Goal: Check status: Check status

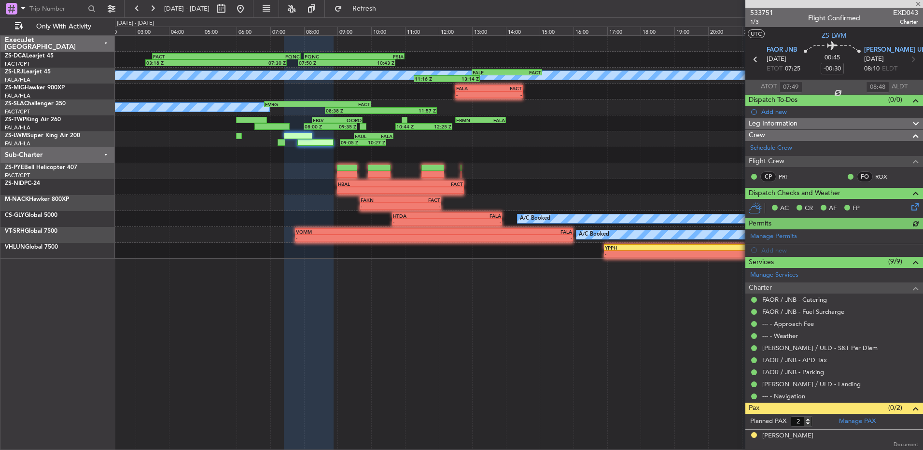
scroll to position [20, 0]
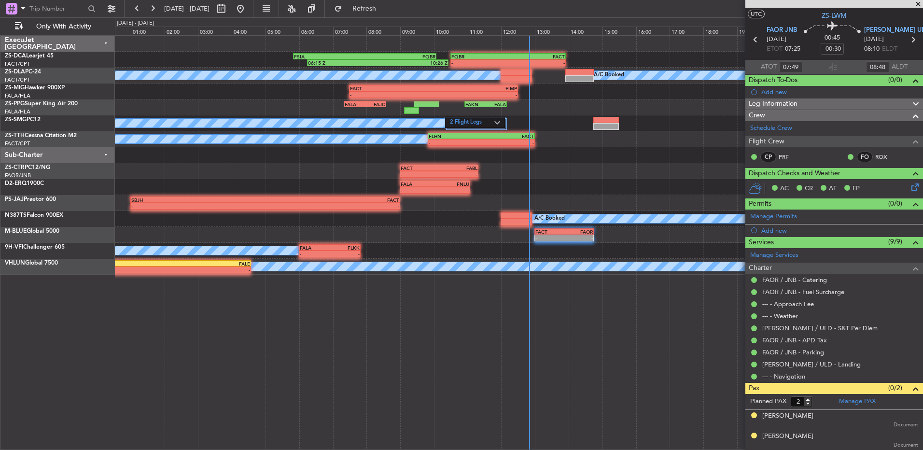
click at [152, 7] on button at bounding box center [152, 8] width 15 height 15
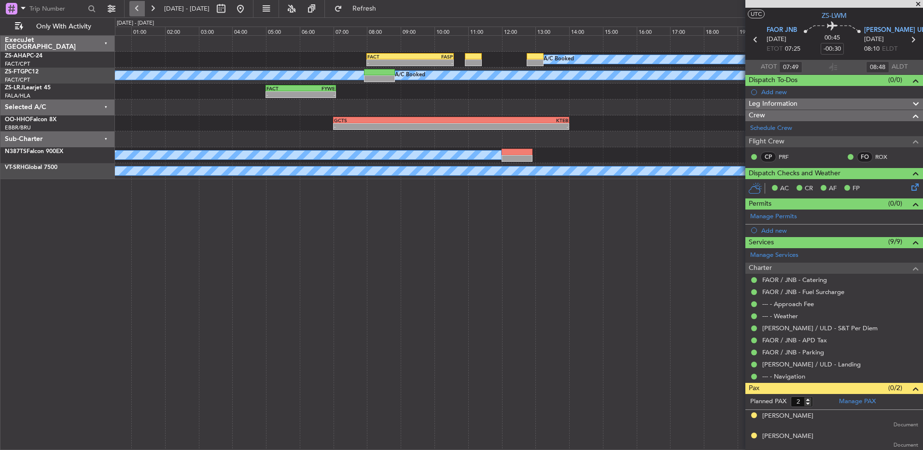
click at [137, 9] on button at bounding box center [136, 8] width 15 height 15
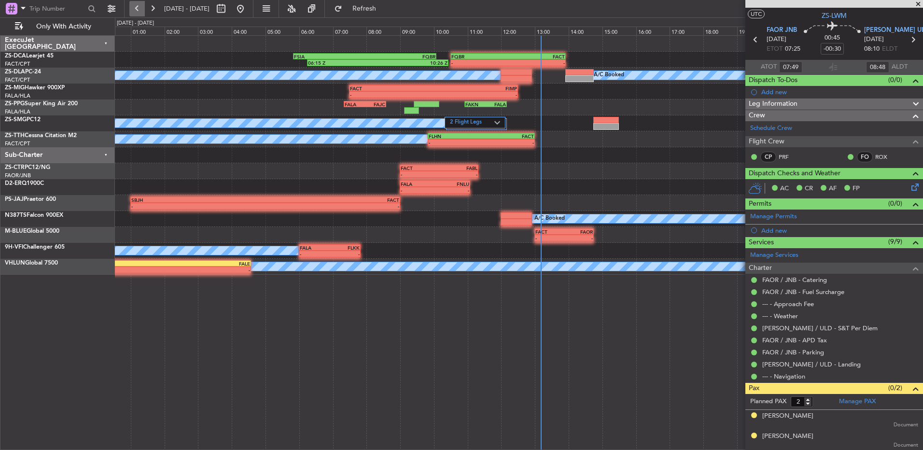
click at [138, 4] on button at bounding box center [136, 8] width 15 height 15
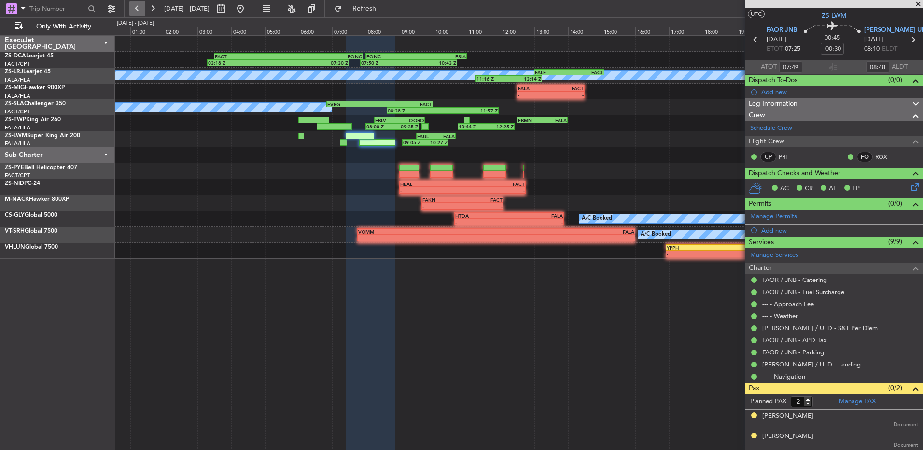
click at [137, 10] on button at bounding box center [136, 8] width 15 height 15
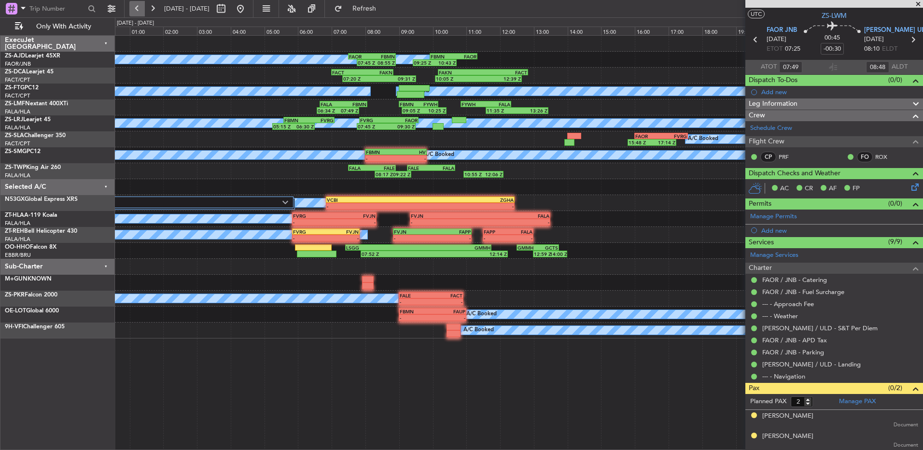
click at [134, 13] on button at bounding box center [136, 8] width 15 height 15
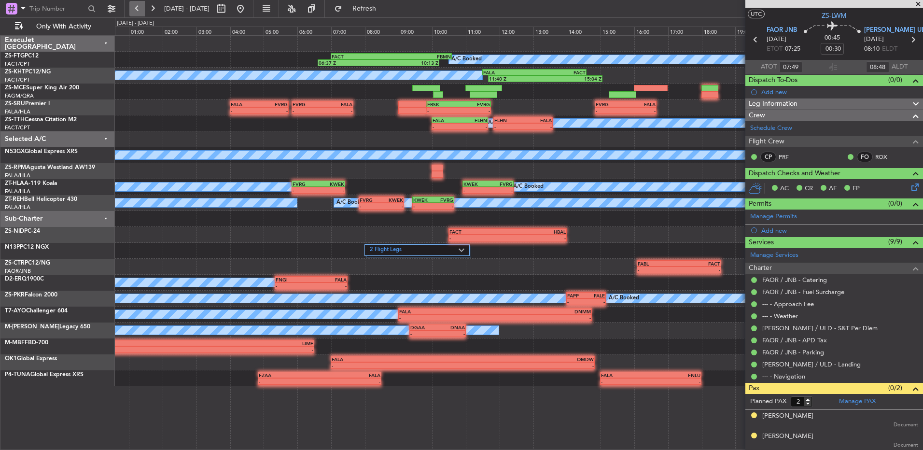
click at [134, 13] on button at bounding box center [136, 8] width 15 height 15
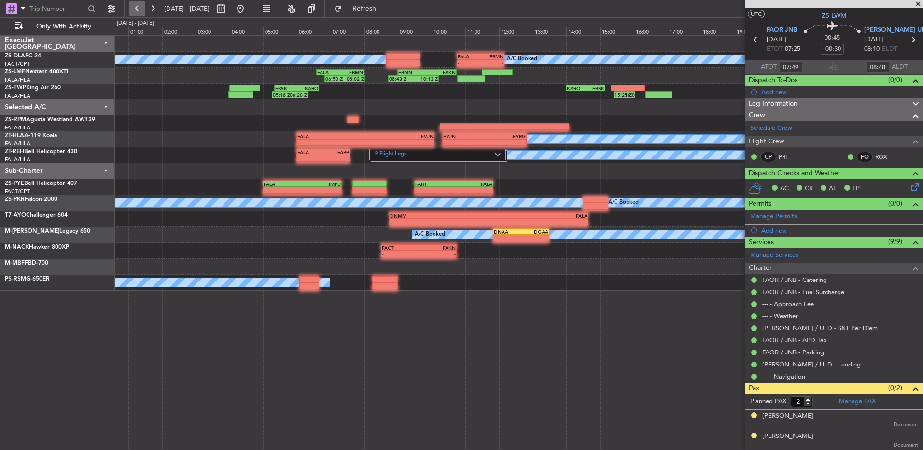
click at [134, 13] on button at bounding box center [136, 8] width 15 height 15
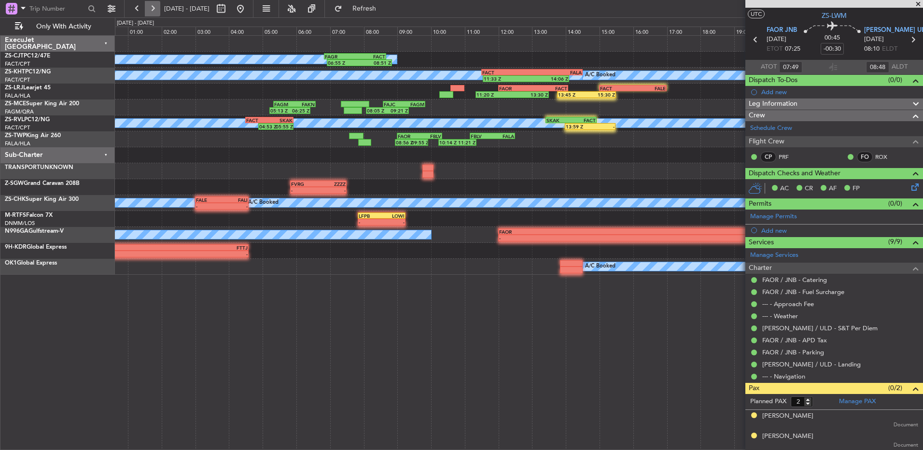
click at [157, 4] on button at bounding box center [152, 8] width 15 height 15
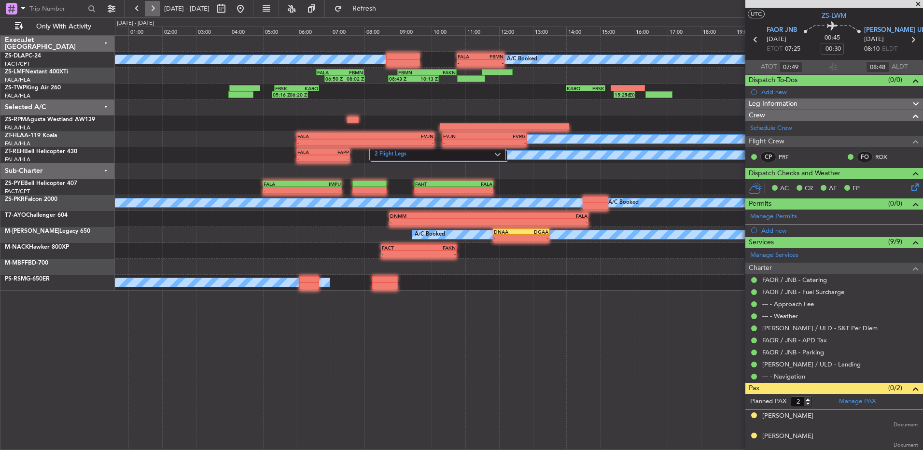
click at [157, 4] on button at bounding box center [152, 8] width 15 height 15
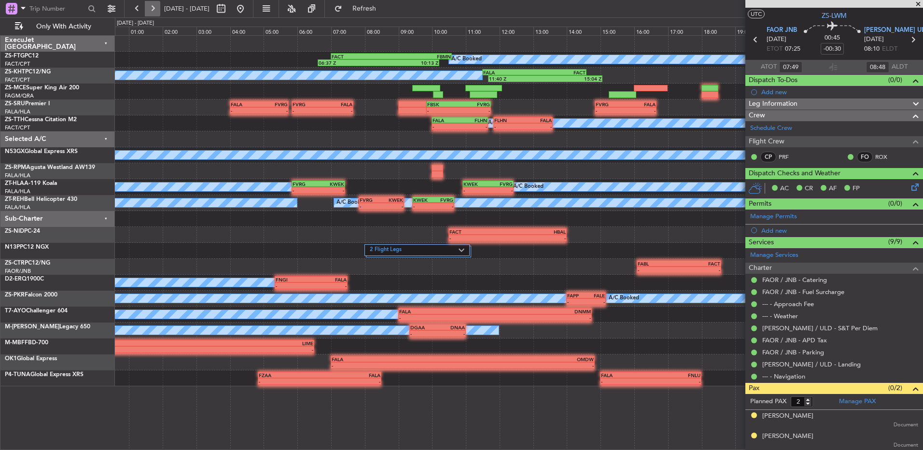
click at [157, 4] on button at bounding box center [152, 8] width 15 height 15
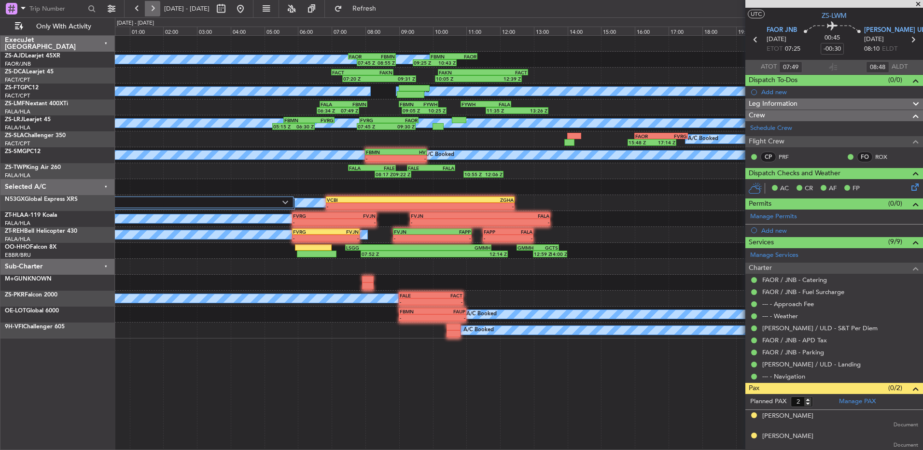
click at [148, 11] on button at bounding box center [152, 8] width 15 height 15
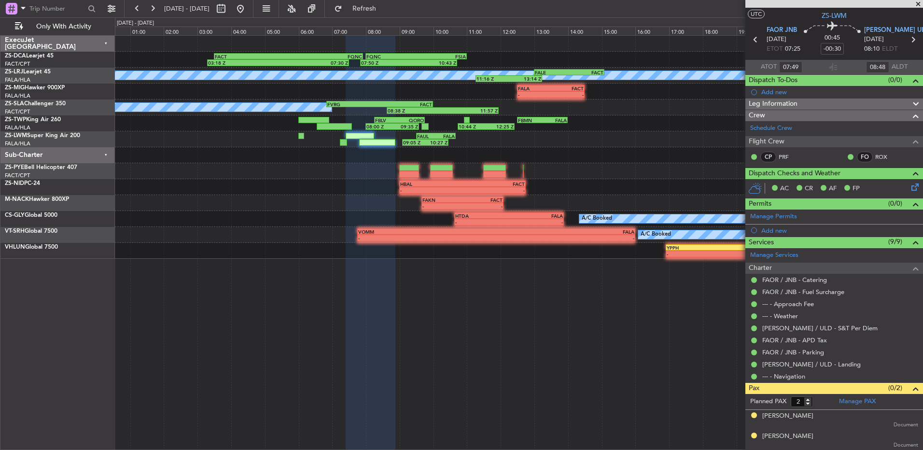
type input "09:49"
type input "10:48"
type input "07:49"
type input "08:48"
click at [136, 8] on button at bounding box center [136, 8] width 15 height 15
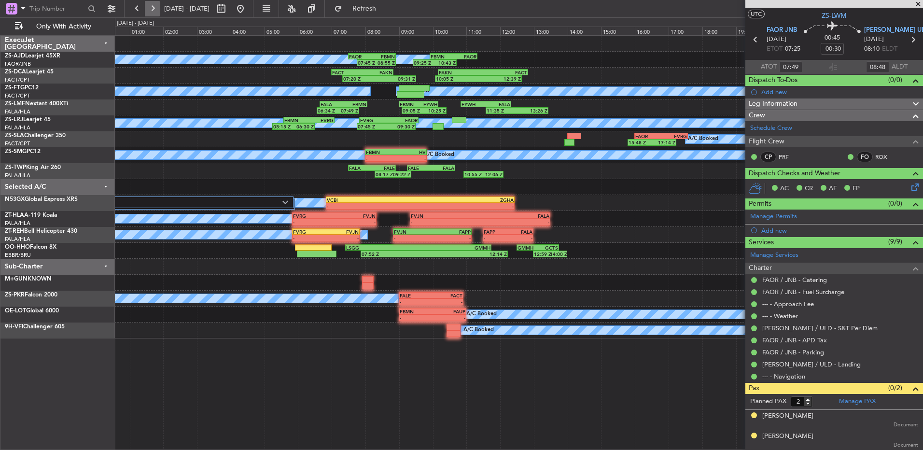
click at [158, 6] on button at bounding box center [152, 8] width 15 height 15
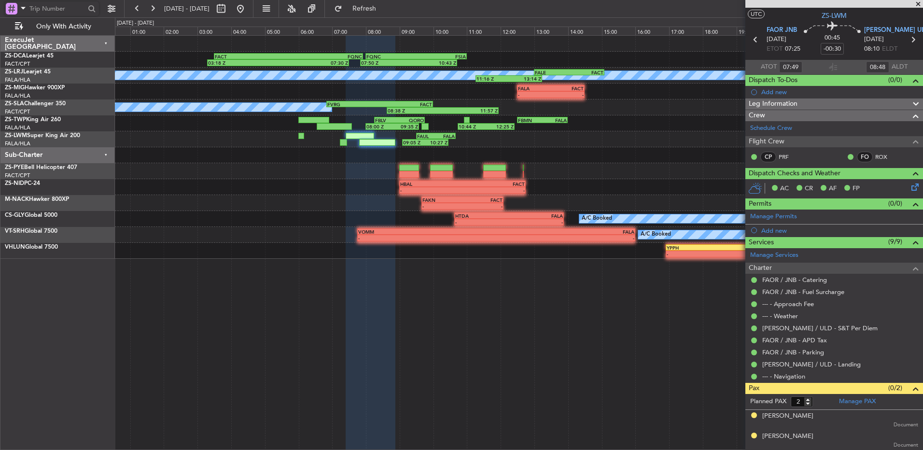
click at [76, 10] on input "text" at bounding box center [56, 8] width 55 height 14
type input "529081"
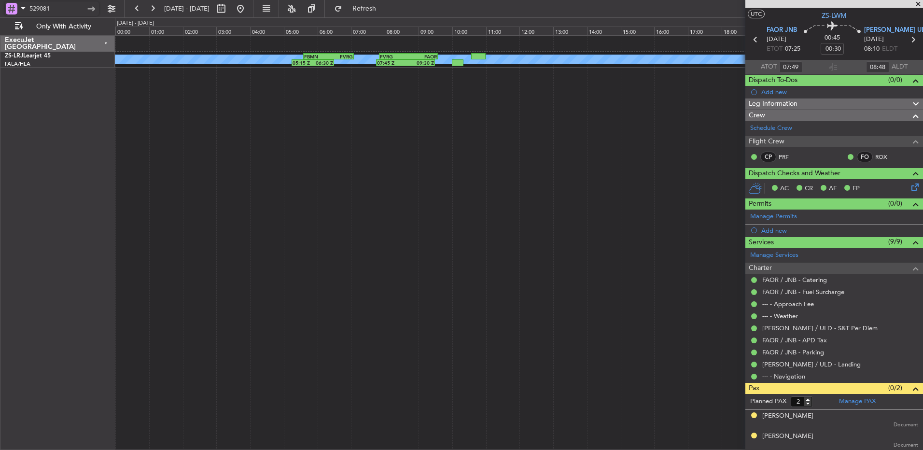
drag, startPoint x: 68, startPoint y: 12, endPoint x: 0, endPoint y: 15, distance: 68.1
click at [0, 14] on div "529081" at bounding box center [62, 8] width 124 height 17
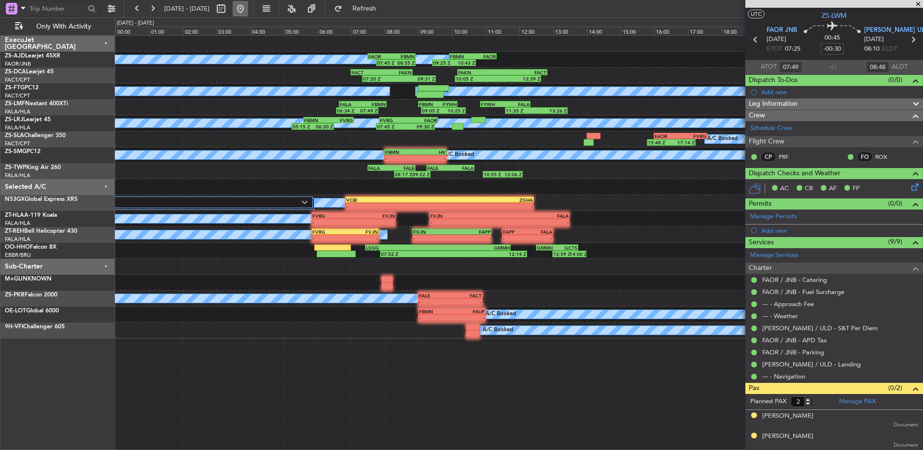
click at [248, 9] on button at bounding box center [240, 8] width 15 height 15
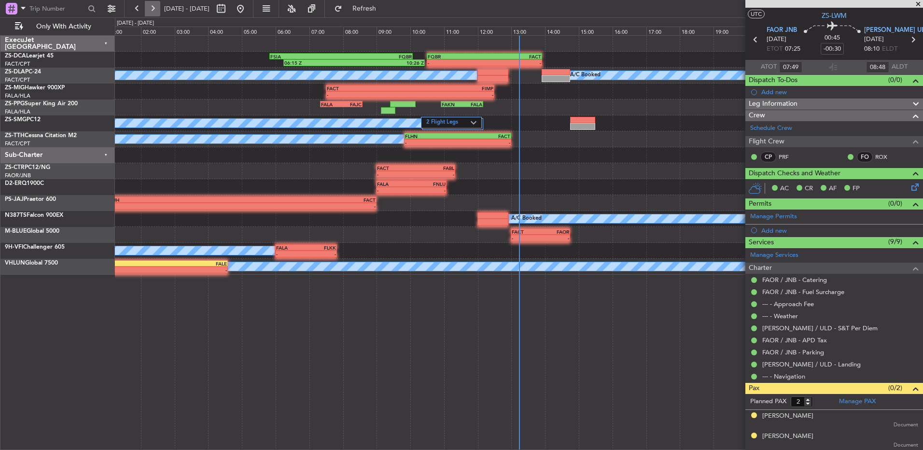
click at [159, 11] on button at bounding box center [152, 8] width 15 height 15
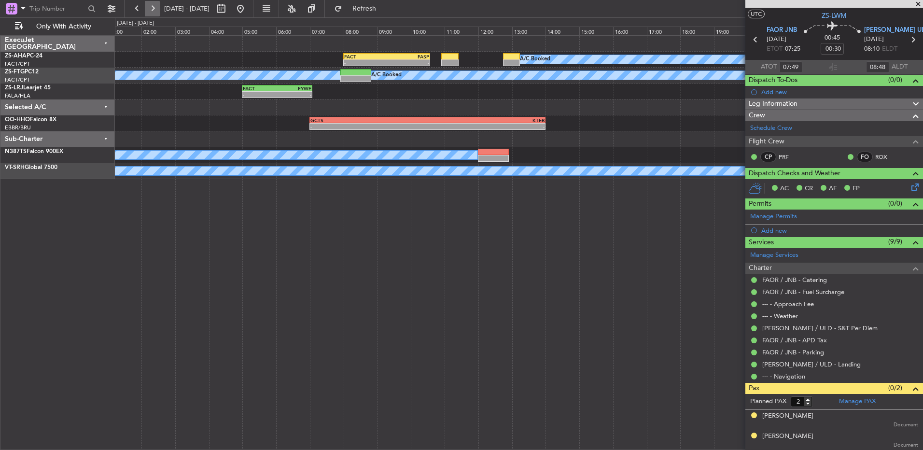
click at [159, 11] on button at bounding box center [152, 8] width 15 height 15
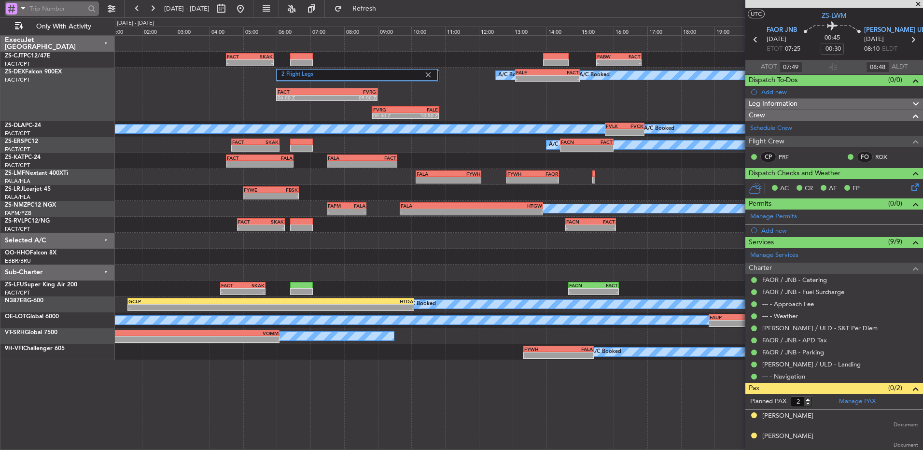
click at [60, 5] on input "text" at bounding box center [56, 8] width 55 height 14
type input "522083"
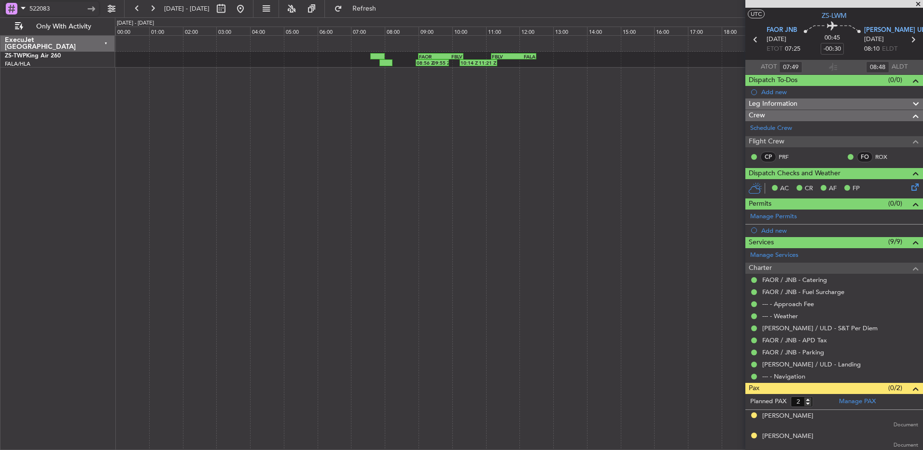
drag, startPoint x: 52, startPoint y: 8, endPoint x: 14, endPoint y: 0, distance: 38.4
click at [14, 0] on div "522083" at bounding box center [62, 8] width 124 height 17
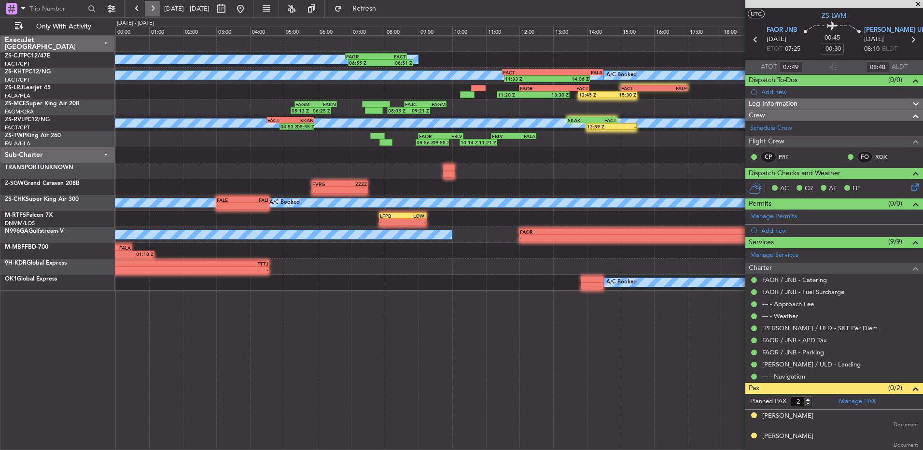
click at [155, 8] on button at bounding box center [152, 8] width 15 height 15
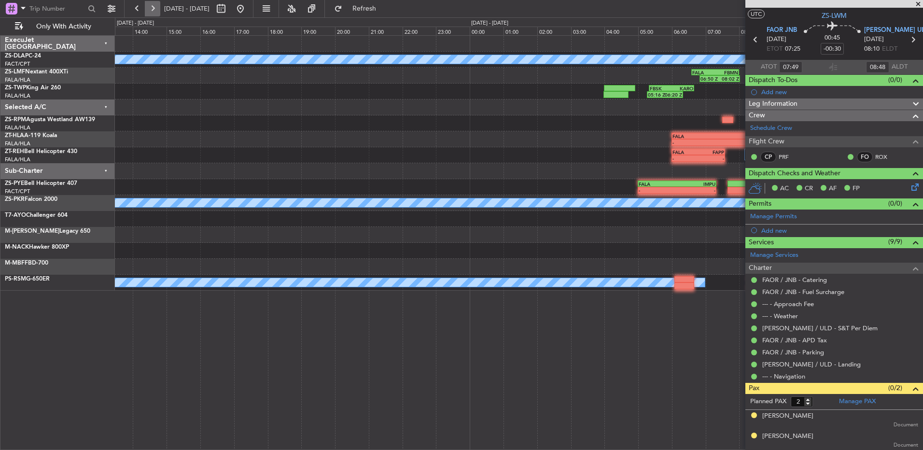
click at [155, 8] on button at bounding box center [152, 8] width 15 height 15
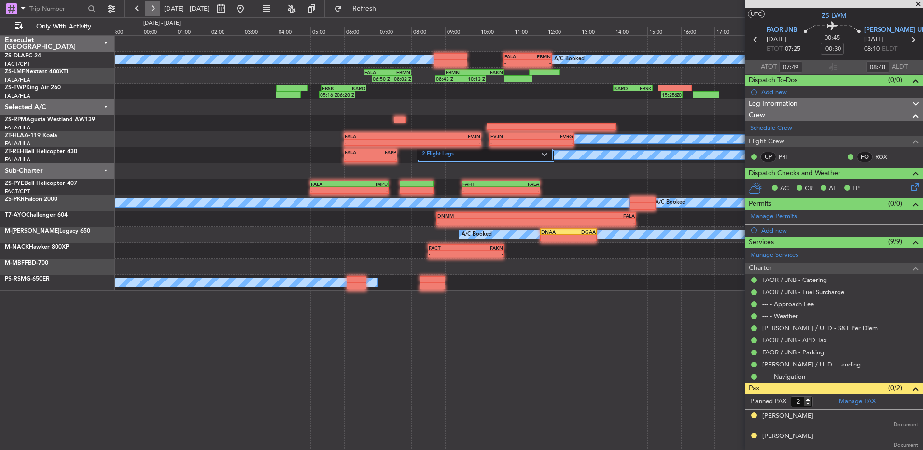
click at [155, 8] on button at bounding box center [152, 8] width 15 height 15
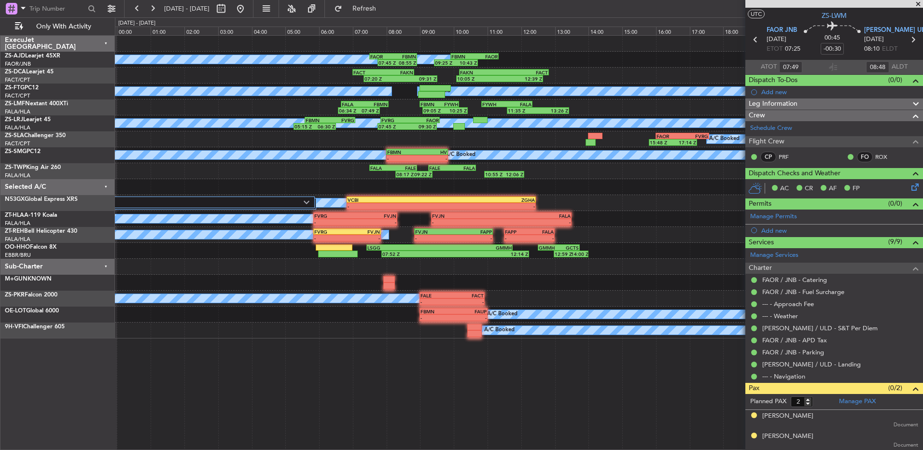
click at [917, 4] on span at bounding box center [918, 4] width 10 height 9
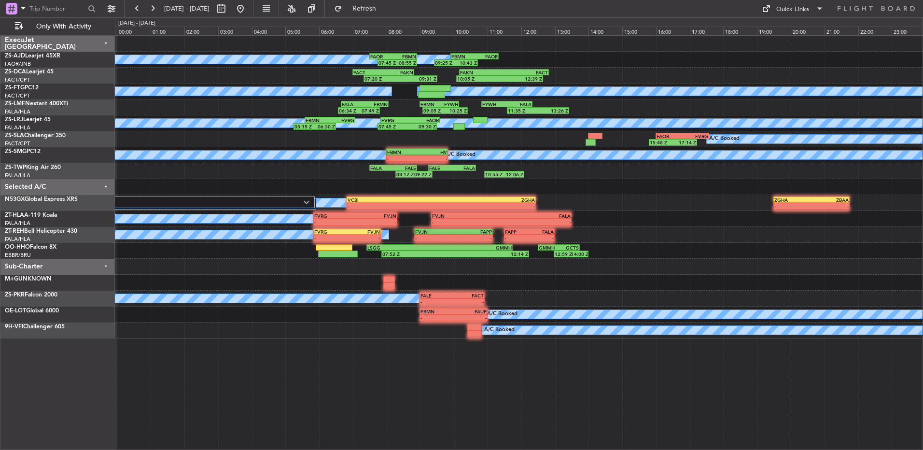
type input "0"
click at [151, 8] on button at bounding box center [152, 8] width 15 height 15
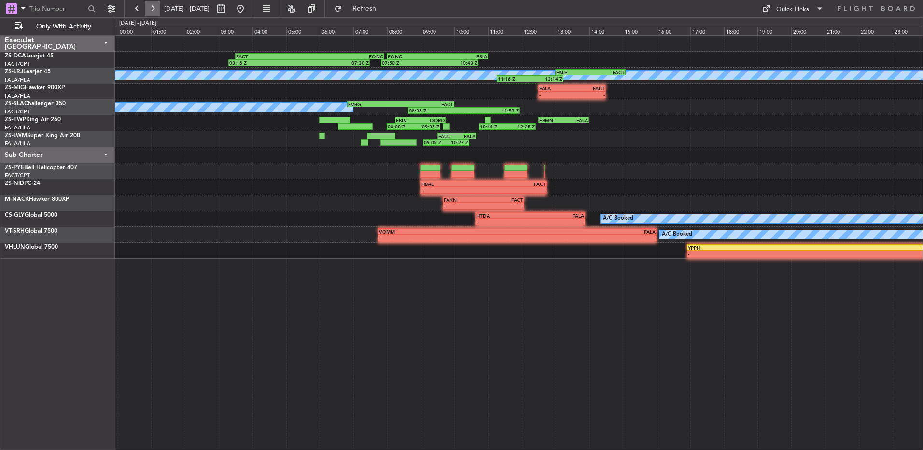
click at [154, 11] on button at bounding box center [152, 8] width 15 height 15
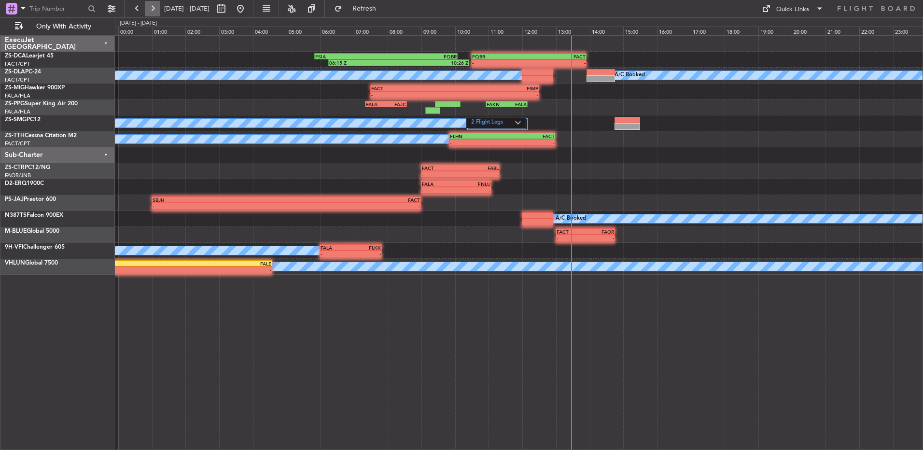
click at [154, 11] on button at bounding box center [152, 8] width 15 height 15
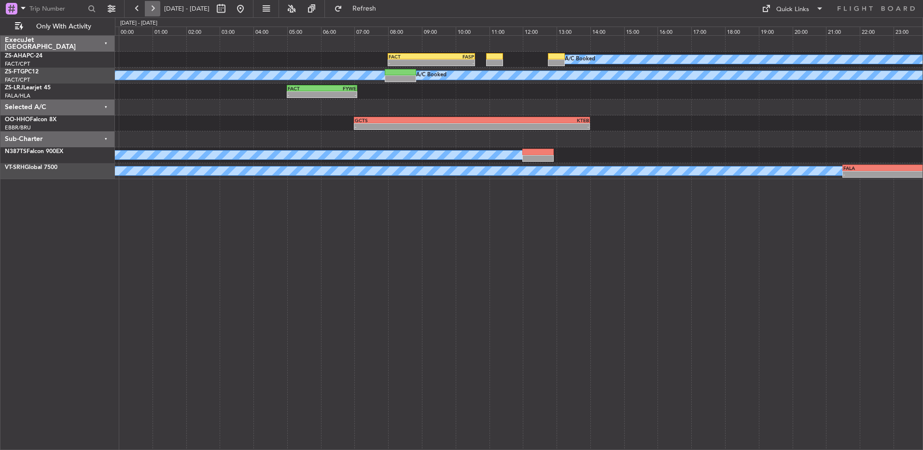
click at [154, 11] on button at bounding box center [152, 8] width 15 height 15
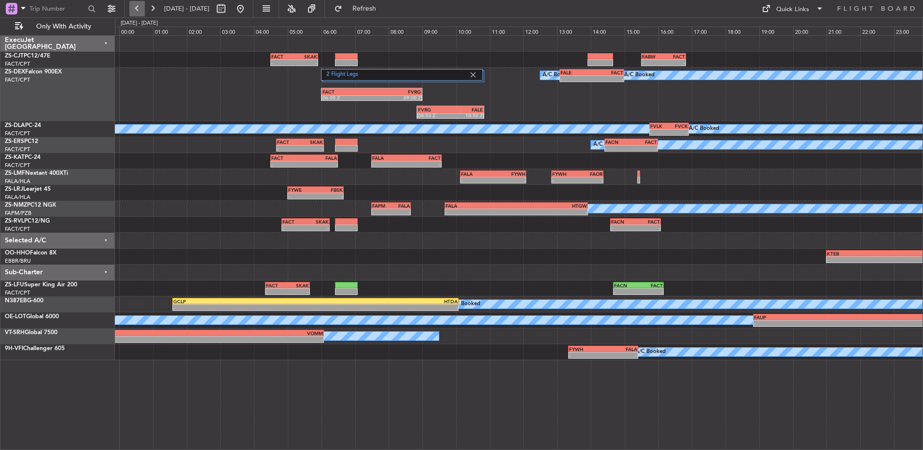
click at [143, 11] on button at bounding box center [136, 8] width 15 height 15
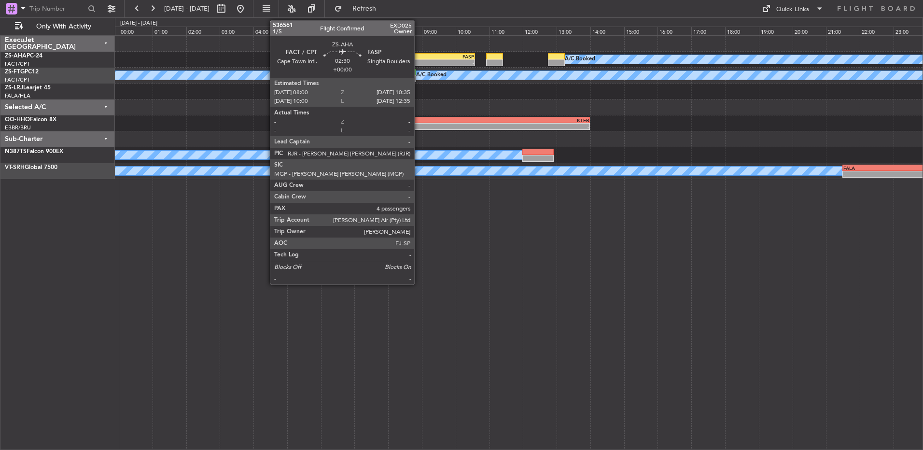
click at [418, 57] on div "FACT" at bounding box center [409, 57] width 42 height 6
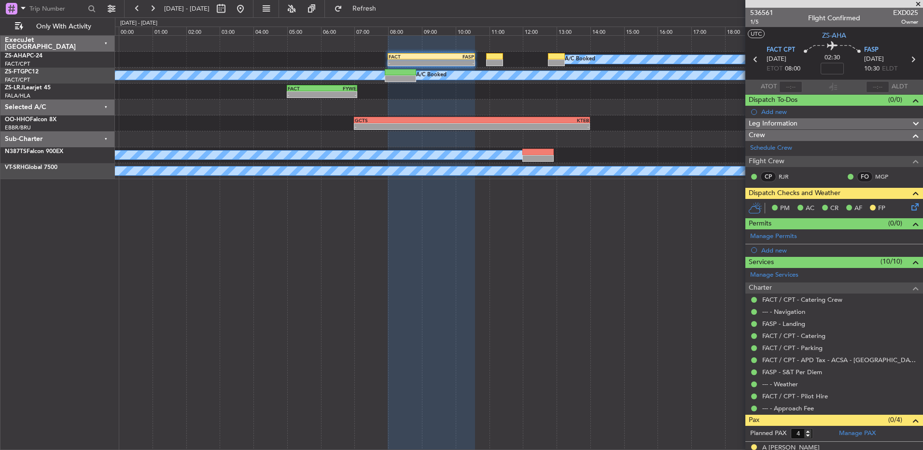
click at [910, 205] on icon at bounding box center [913, 205] width 8 height 8
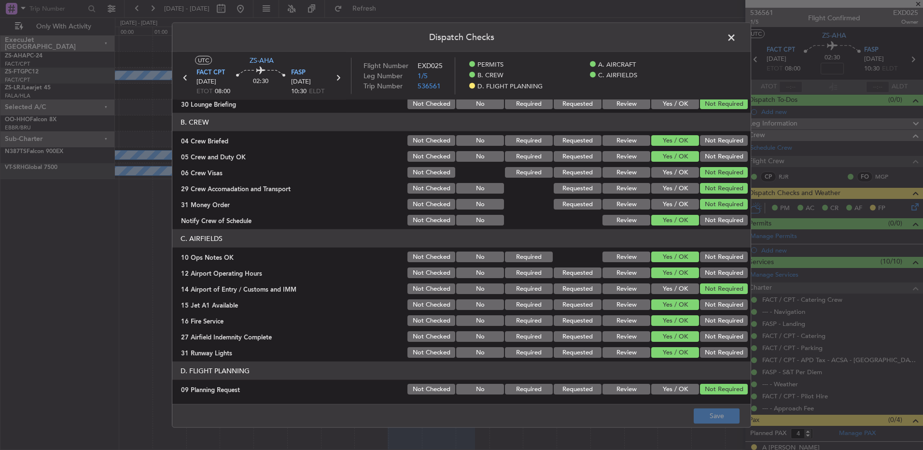
scroll to position [124, 0]
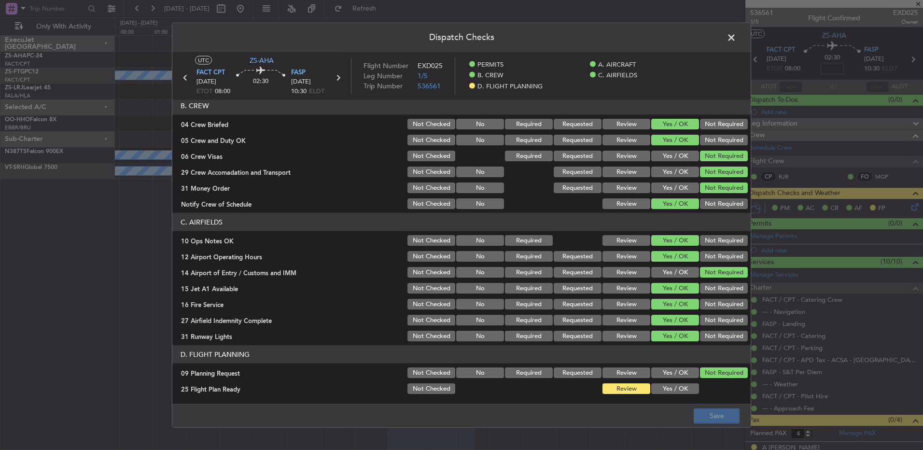
click at [662, 384] on button "Yes / OK" at bounding box center [675, 388] width 48 height 11
click at [728, 422] on button "Save" at bounding box center [716, 415] width 46 height 15
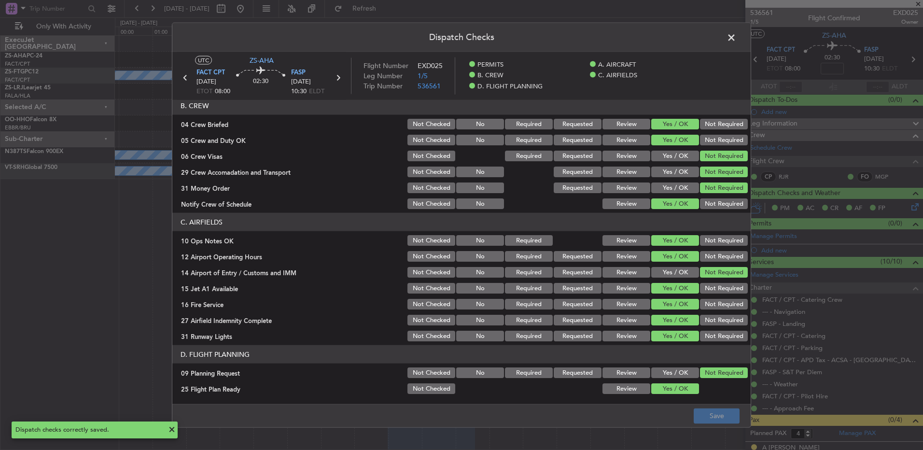
click at [338, 75] on icon at bounding box center [337, 77] width 13 height 13
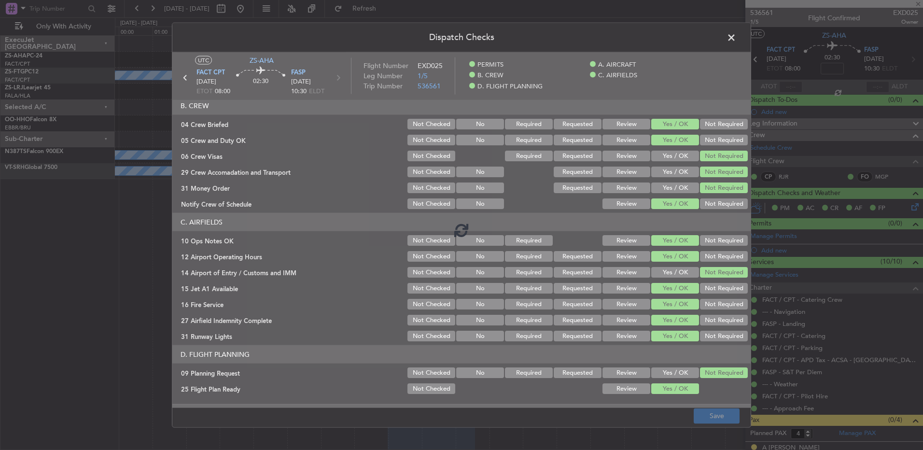
type input "0"
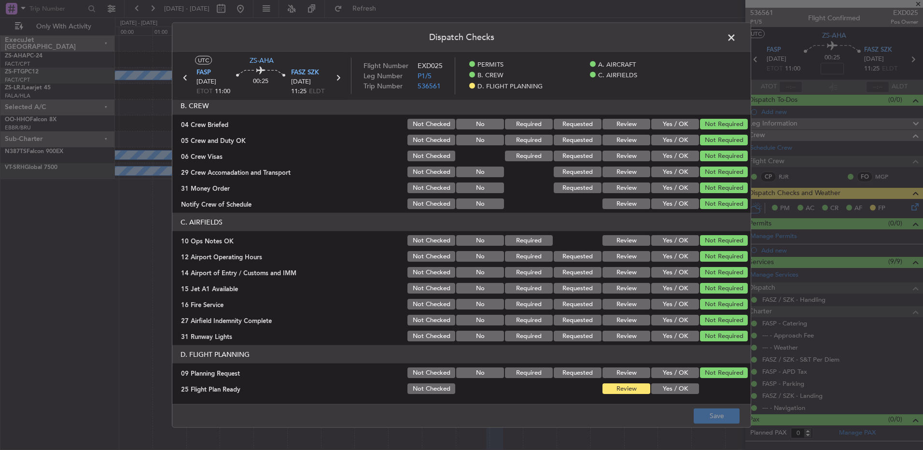
click at [676, 387] on button "Yes / OK" at bounding box center [675, 388] width 48 height 11
click at [716, 412] on button "Save" at bounding box center [716, 415] width 46 height 15
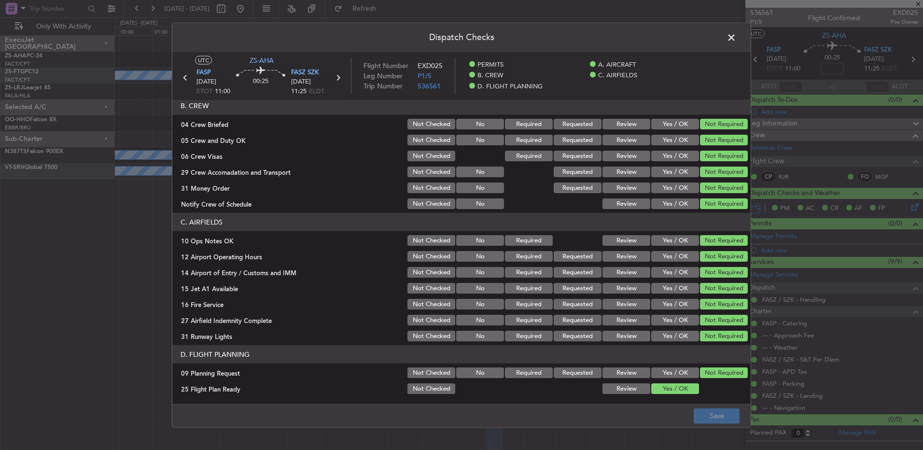
click at [337, 76] on icon at bounding box center [337, 77] width 13 height 13
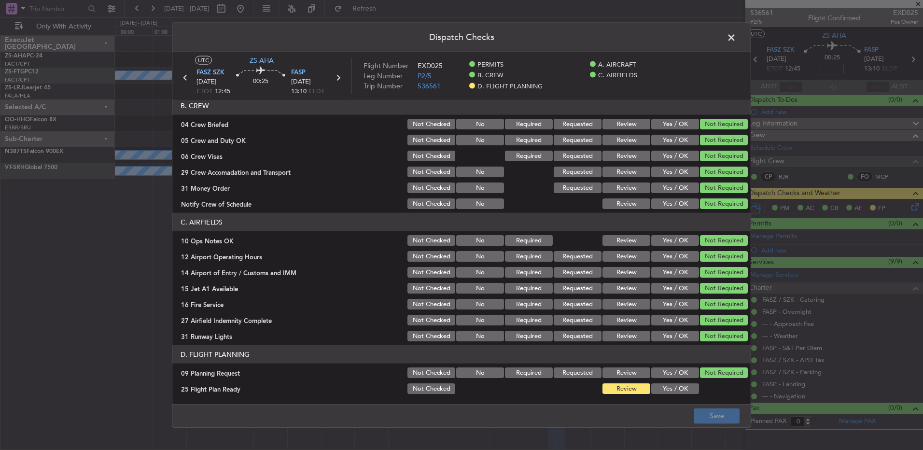
click at [678, 388] on button "Yes / OK" at bounding box center [675, 388] width 48 height 11
click at [720, 419] on button "Save" at bounding box center [716, 415] width 46 height 15
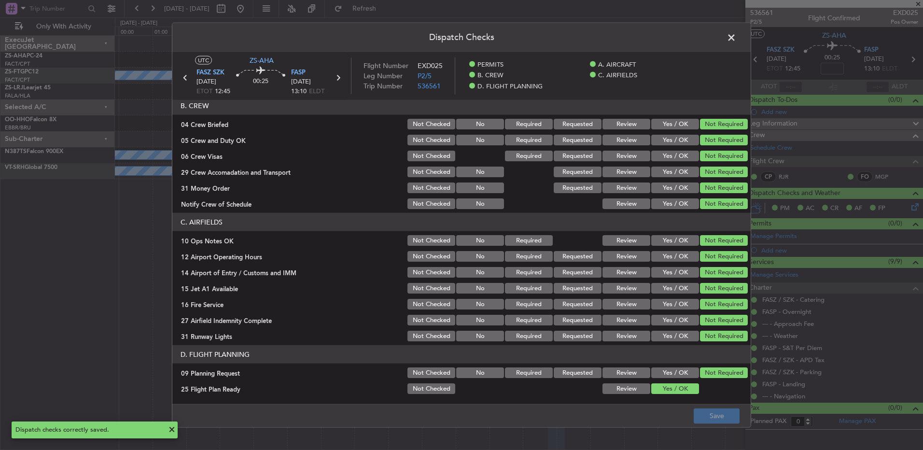
click at [736, 38] on span at bounding box center [736, 39] width 0 height 19
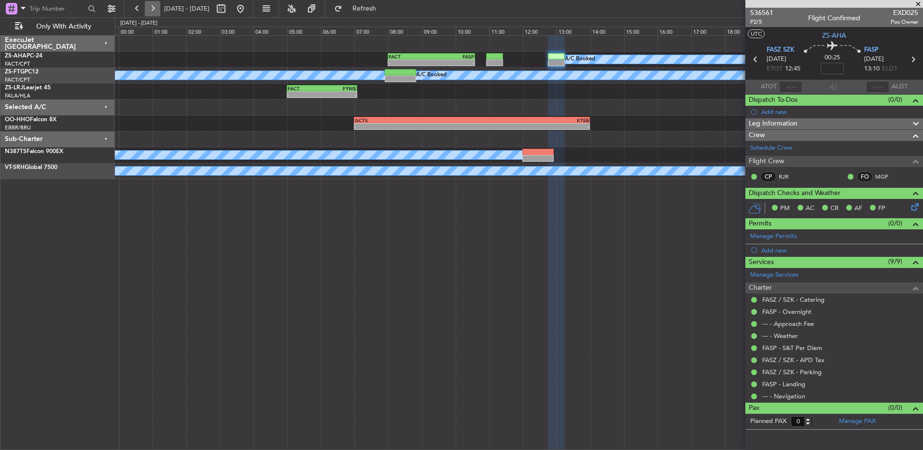
click at [157, 13] on button at bounding box center [152, 8] width 15 height 15
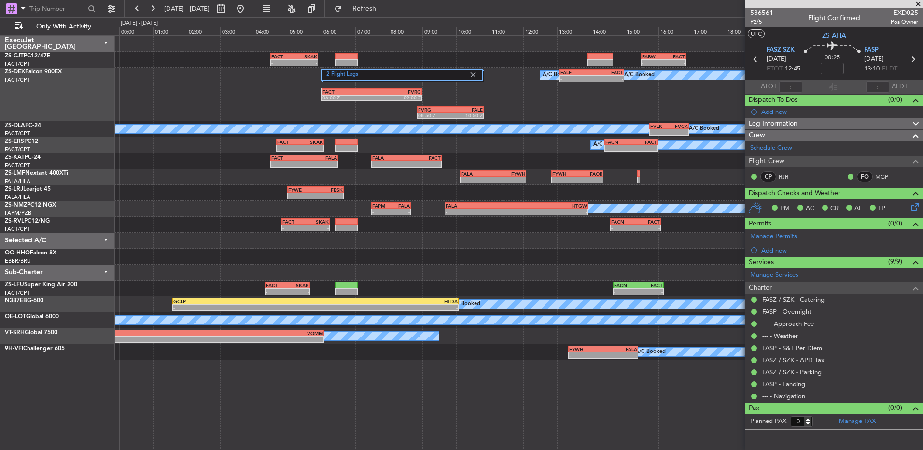
click at [917, 3] on span at bounding box center [918, 4] width 10 height 9
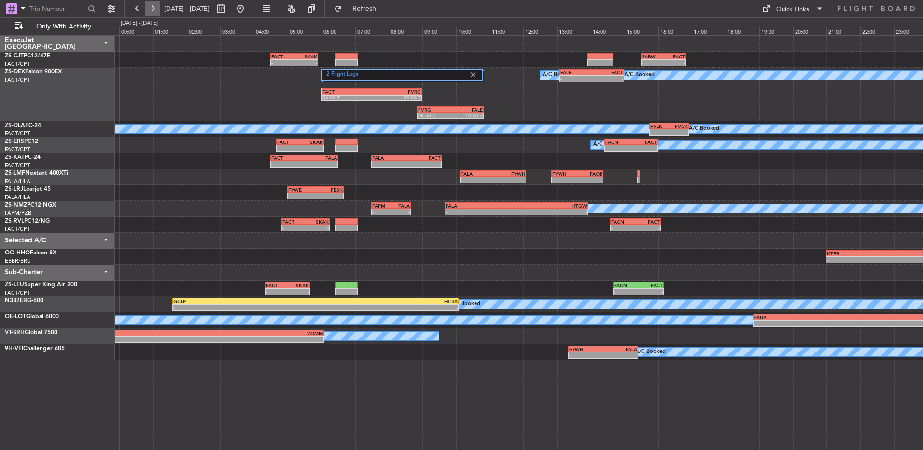
click at [148, 6] on button at bounding box center [152, 8] width 15 height 15
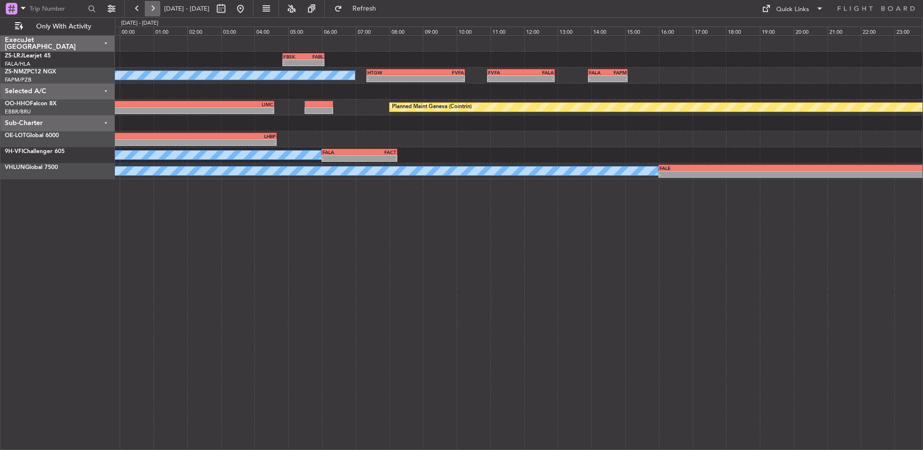
click at [152, 3] on button at bounding box center [152, 8] width 15 height 15
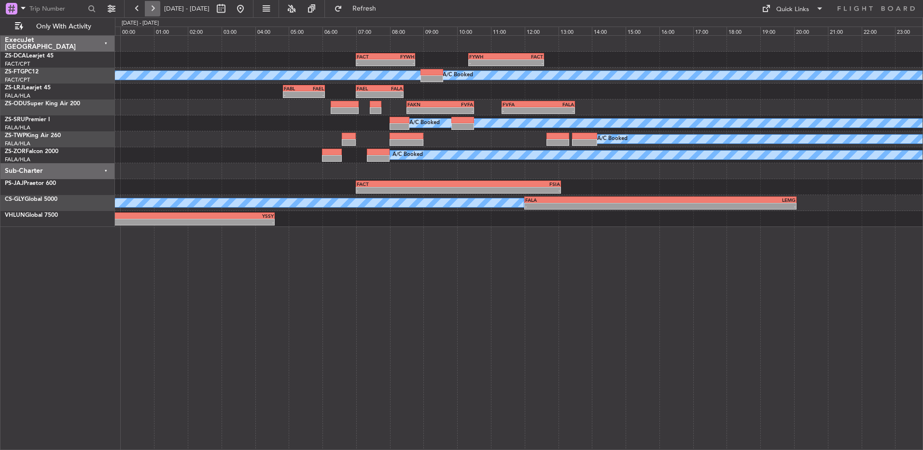
click at [158, 12] on button at bounding box center [152, 8] width 15 height 15
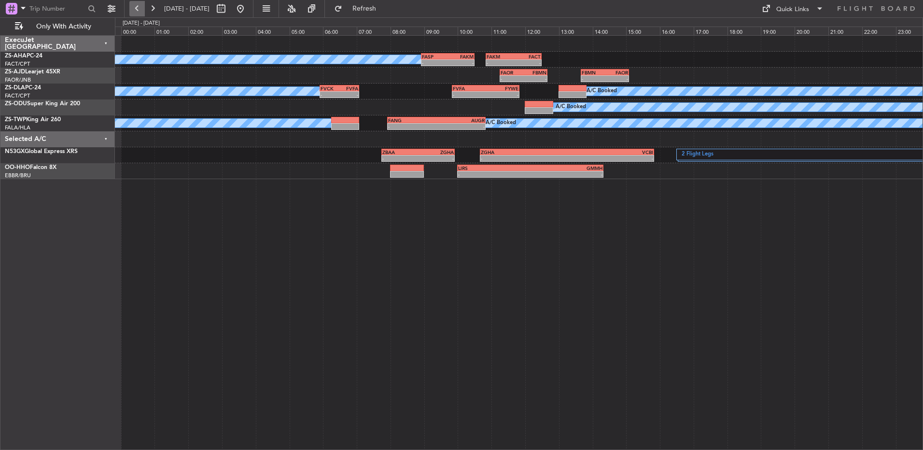
click at [144, 10] on button at bounding box center [136, 8] width 15 height 15
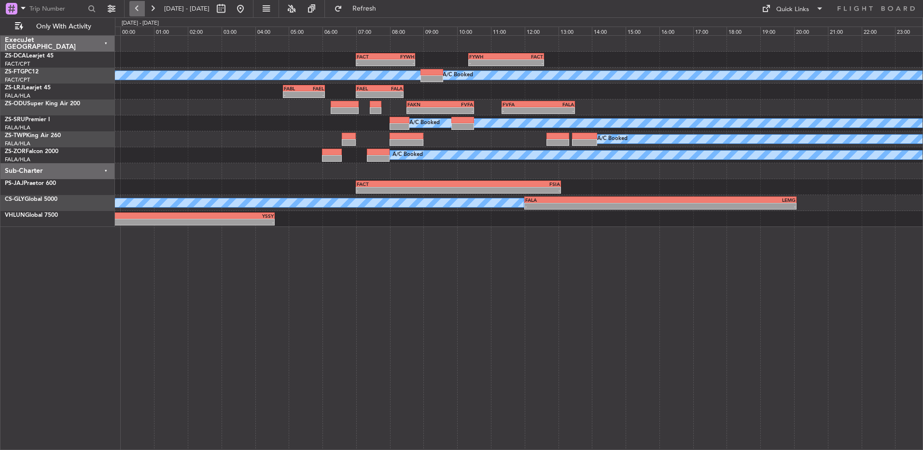
click at [143, 10] on button at bounding box center [136, 8] width 15 height 15
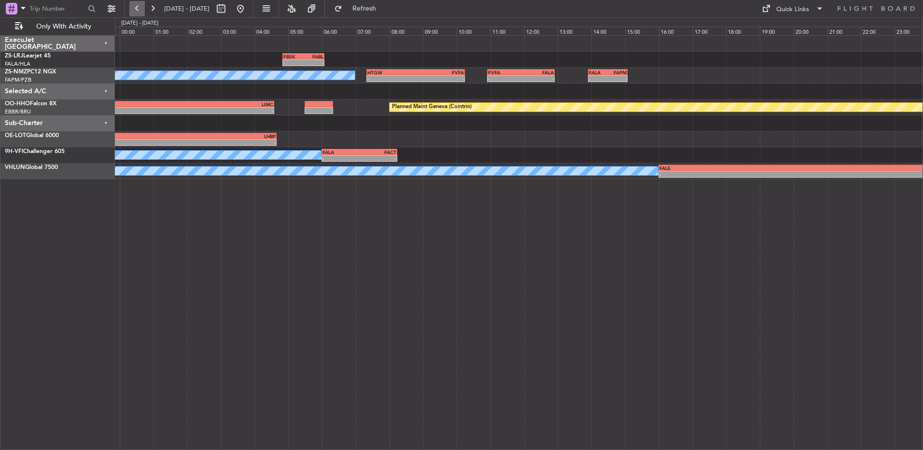
click at [143, 10] on button at bounding box center [136, 8] width 15 height 15
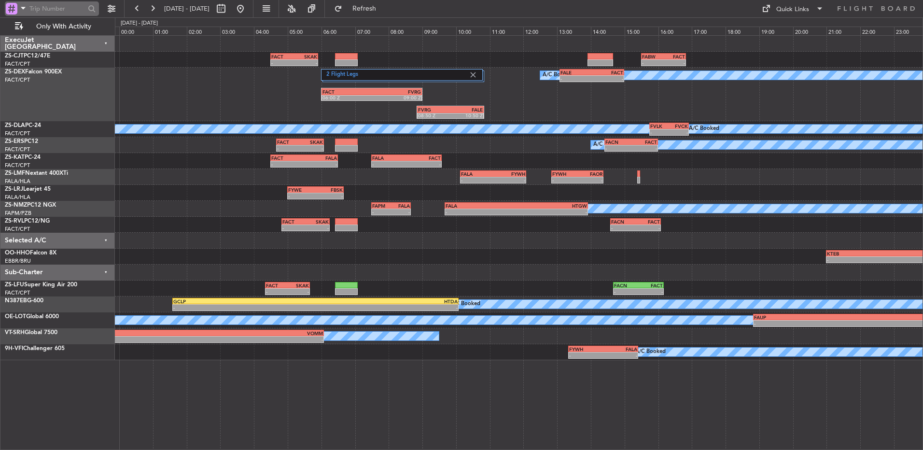
click at [48, 4] on input "text" at bounding box center [56, 8] width 55 height 14
type input "536273"
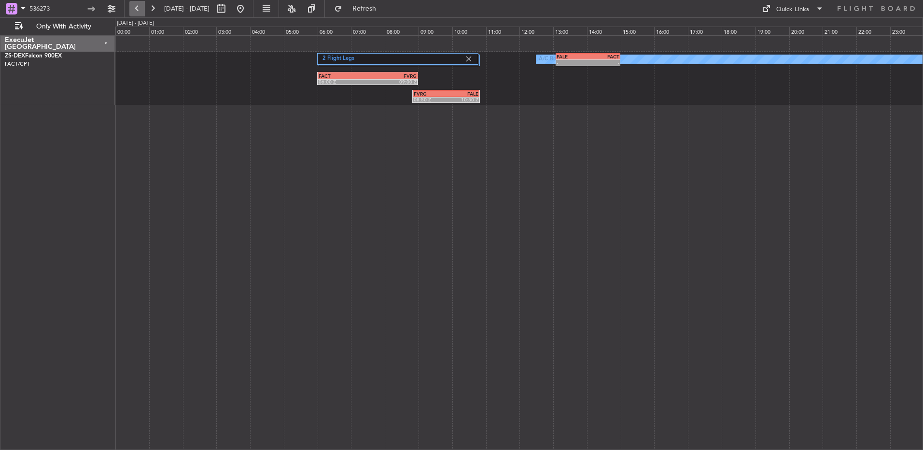
click at [134, 6] on button at bounding box center [136, 8] width 15 height 15
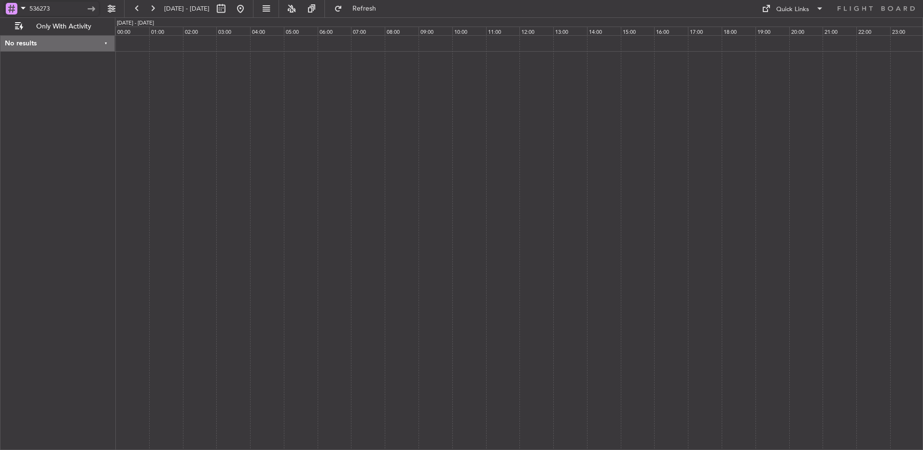
drag, startPoint x: 80, startPoint y: 10, endPoint x: -2, endPoint y: -6, distance: 83.6
click at [0, 0] on html "536273 [DATE] - [DATE] Refresh Quick Links Only With Activity No results 0 0 00…" at bounding box center [461, 225] width 923 height 450
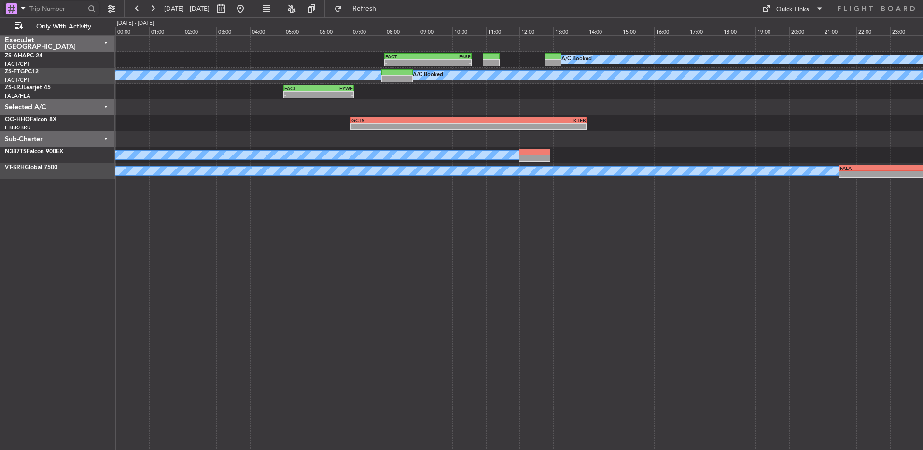
click at [201, 43] on div at bounding box center [518, 44] width 807 height 16
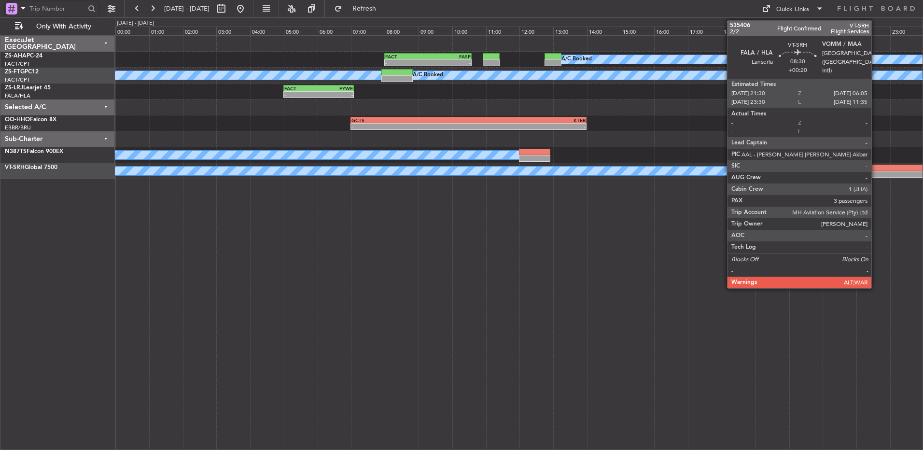
click at [875, 169] on div "FALA" at bounding box center [912, 168] width 144 height 6
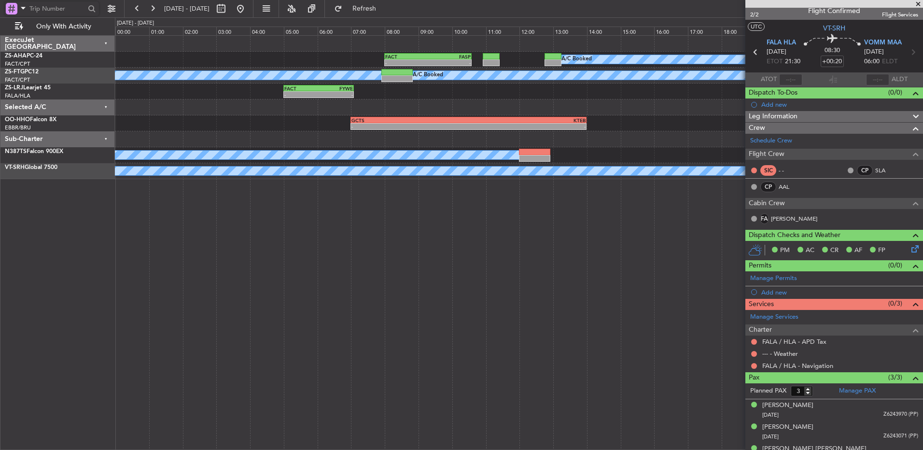
scroll to position [0, 0]
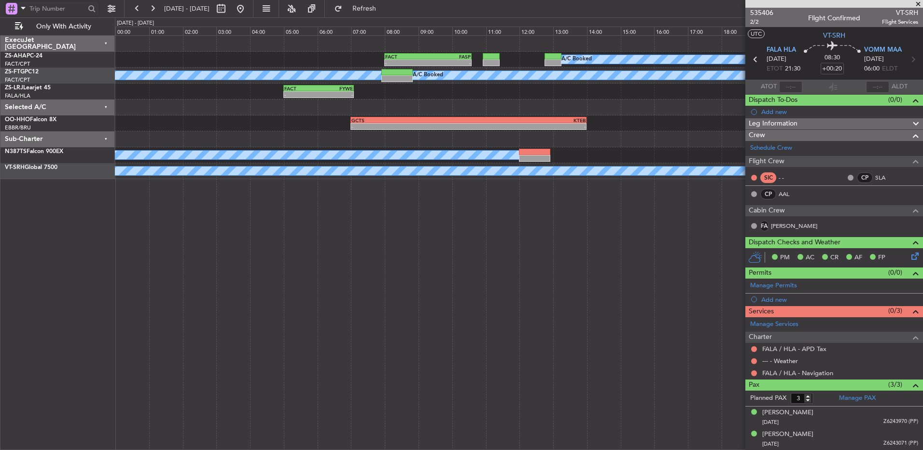
click at [918, 3] on span at bounding box center [918, 4] width 10 height 9
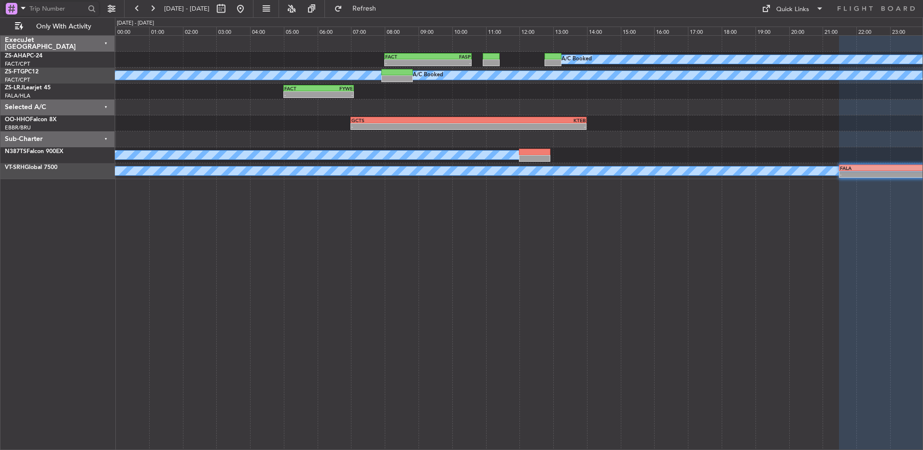
type input "0"
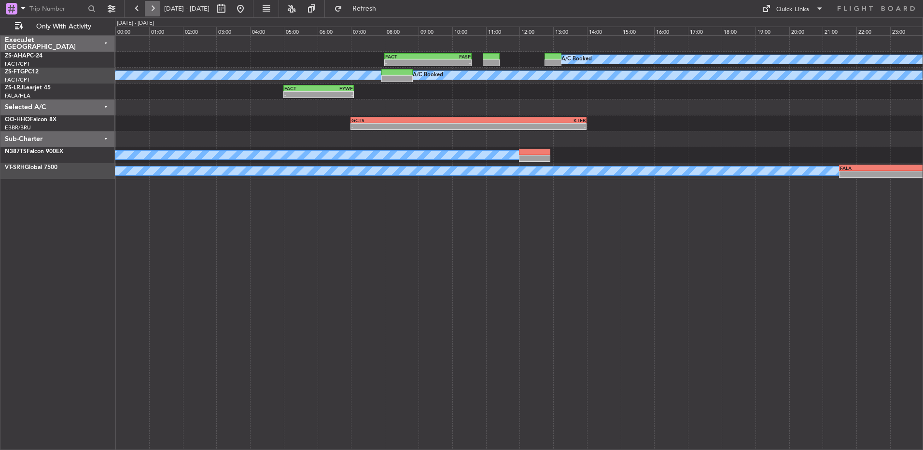
click at [157, 4] on button at bounding box center [152, 8] width 15 height 15
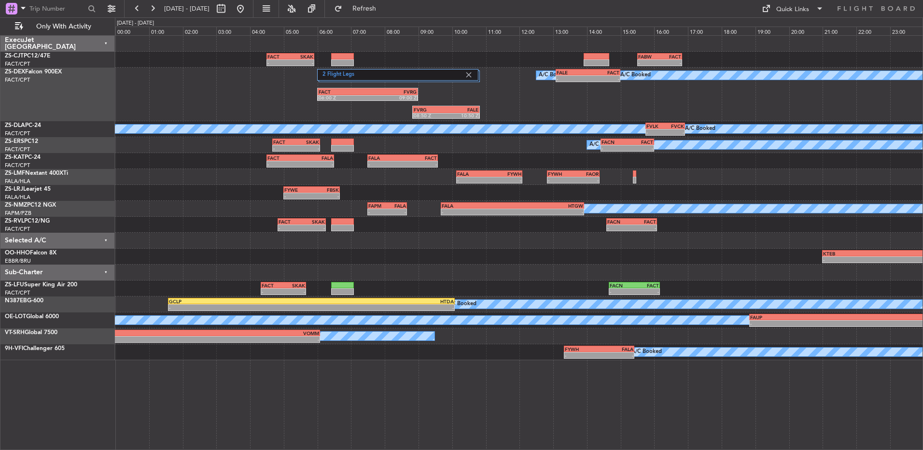
click at [137, 0] on fb-range-datepicker "[DATE] - [DATE]" at bounding box center [188, 8] width 129 height 17
click at [138, 7] on button at bounding box center [136, 8] width 15 height 15
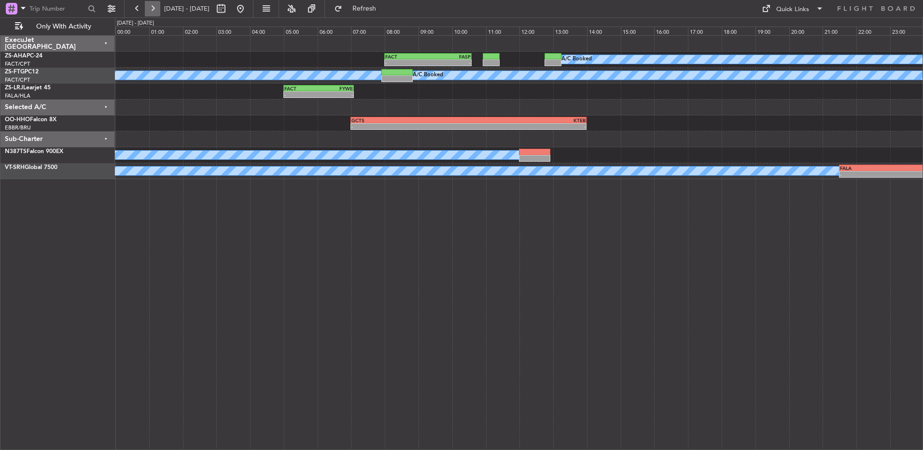
click at [154, 7] on button at bounding box center [152, 8] width 15 height 15
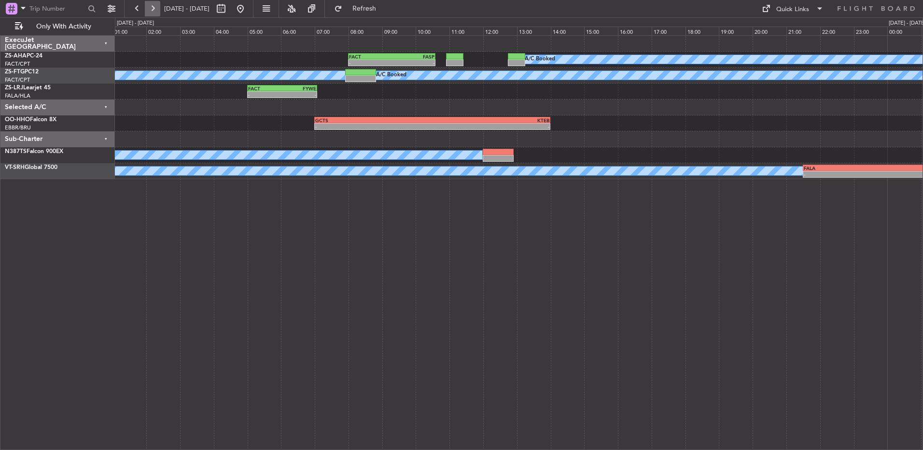
click at [154, 7] on button at bounding box center [152, 8] width 15 height 15
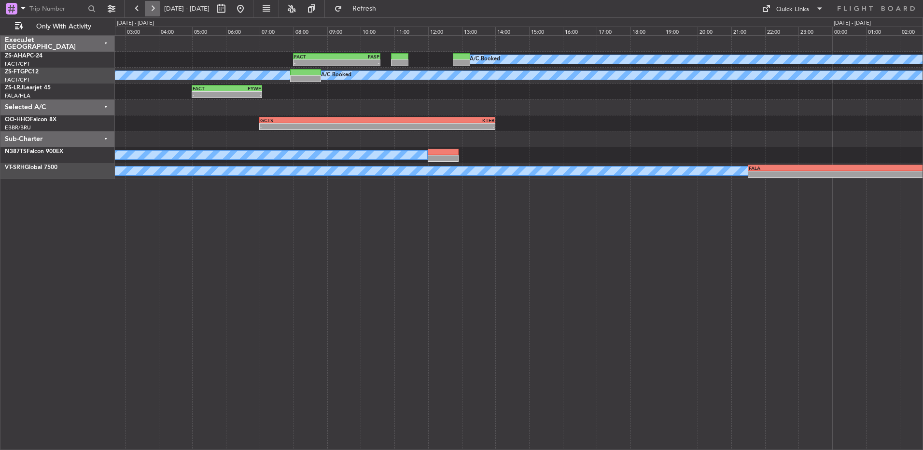
click at [154, 7] on button at bounding box center [152, 8] width 15 height 15
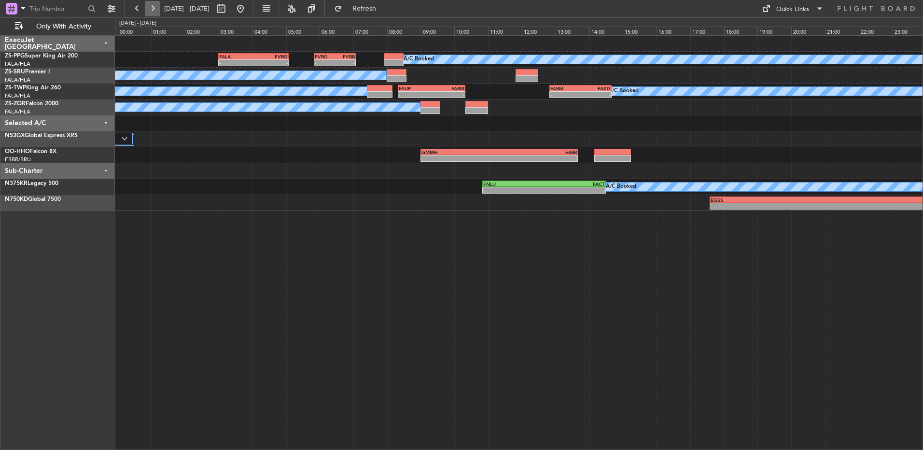
click at [154, 7] on button at bounding box center [152, 8] width 15 height 15
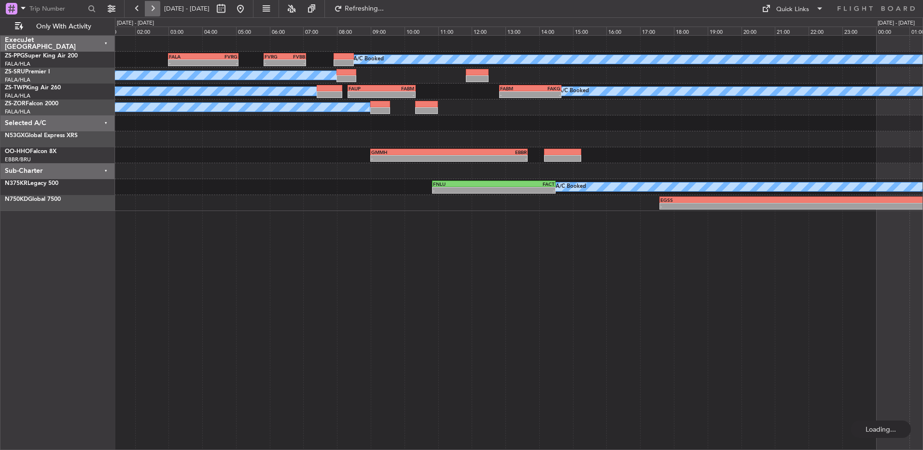
click at [154, 7] on button at bounding box center [152, 8] width 15 height 15
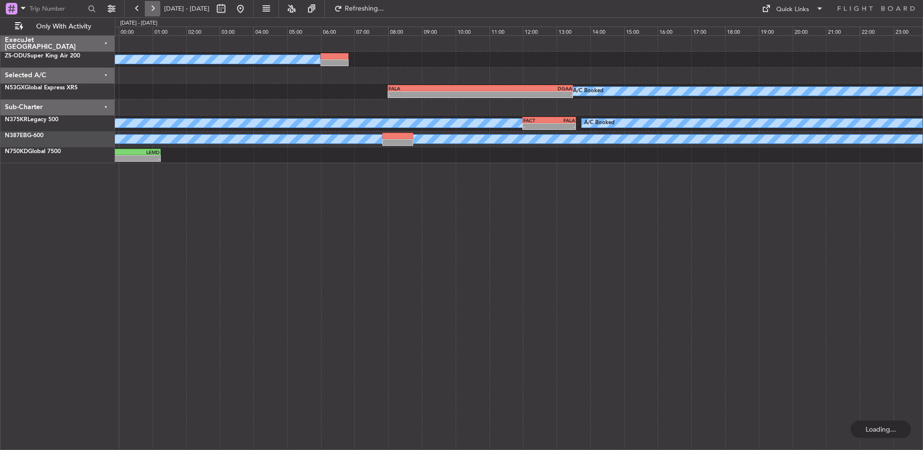
click at [154, 7] on button at bounding box center [152, 8] width 15 height 15
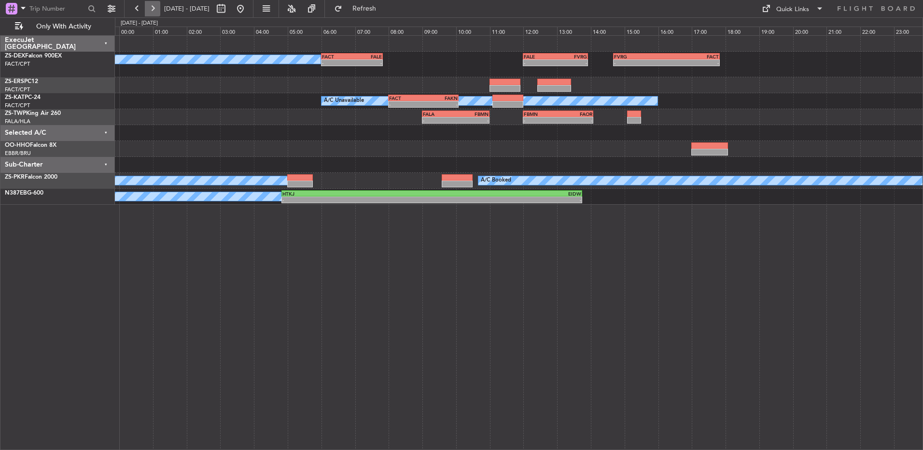
click at [156, 13] on button at bounding box center [152, 8] width 15 height 15
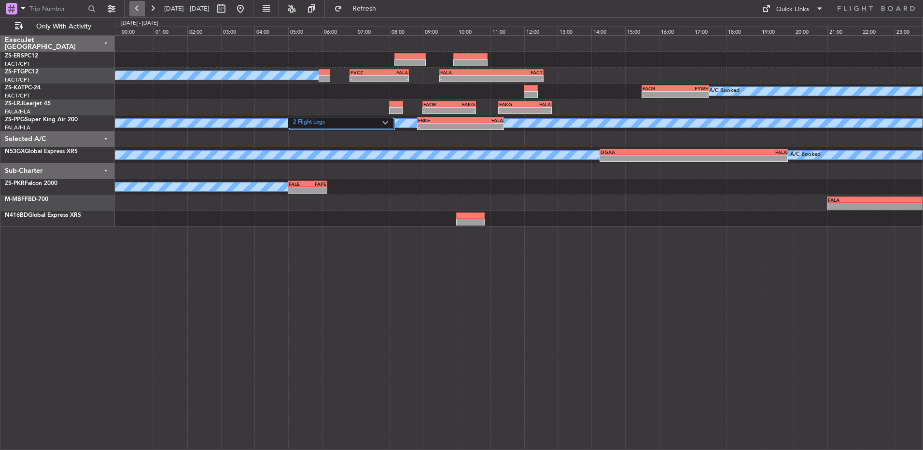
click at [134, 9] on button at bounding box center [136, 8] width 15 height 15
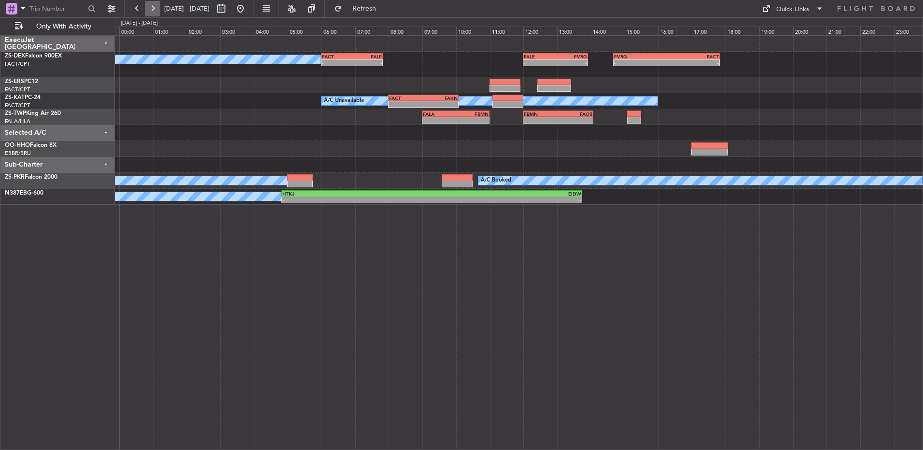
click at [146, 9] on button at bounding box center [152, 8] width 15 height 15
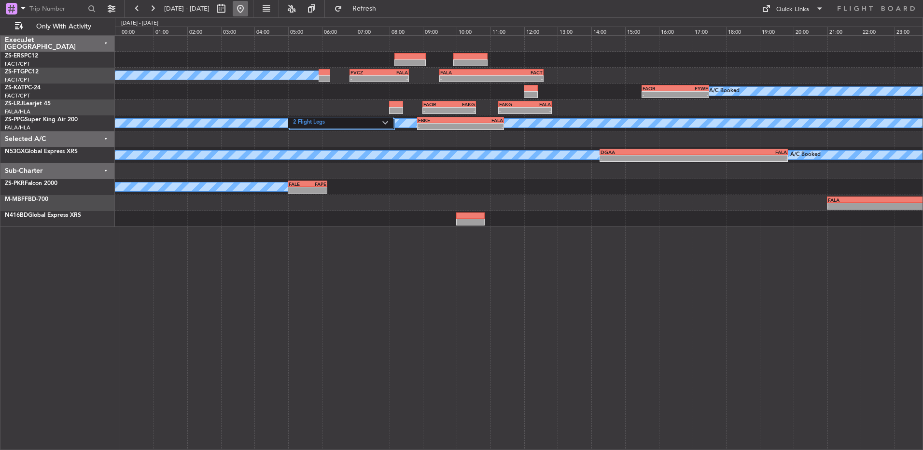
click at [248, 10] on button at bounding box center [240, 8] width 15 height 15
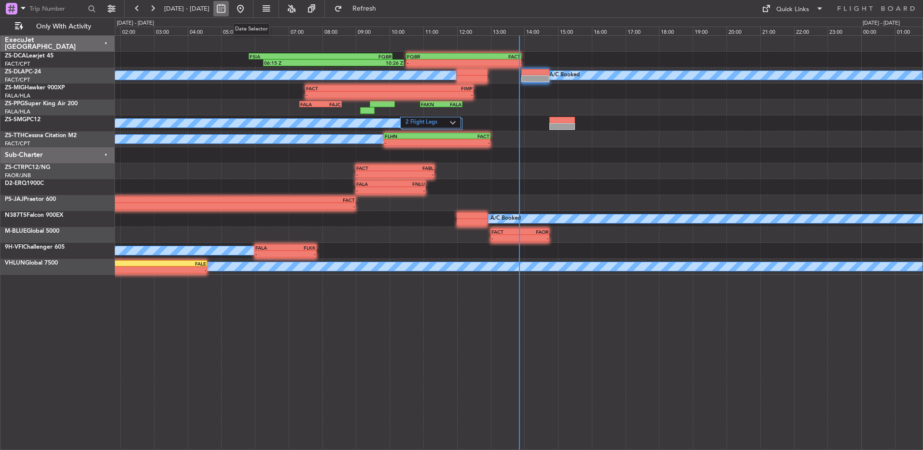
click at [229, 5] on button at bounding box center [220, 8] width 15 height 15
select select "9"
select select "2025"
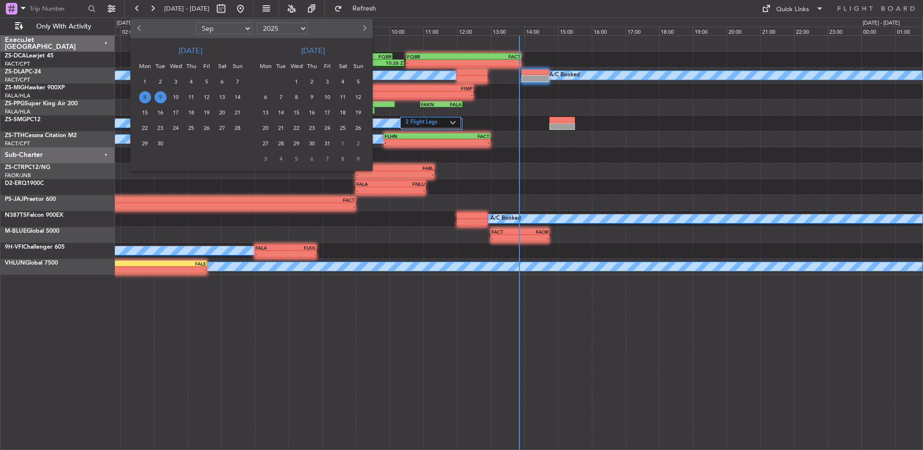
click at [165, 97] on span "9" at bounding box center [160, 97] width 12 height 12
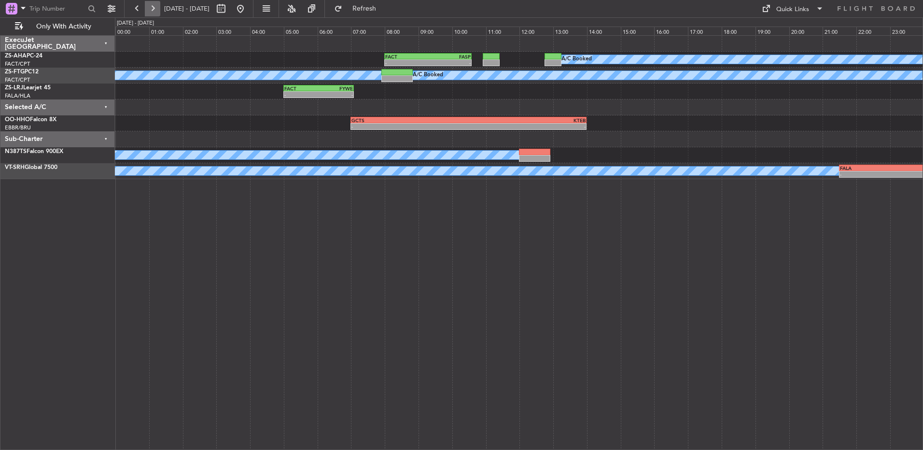
click at [151, 9] on button at bounding box center [152, 8] width 15 height 15
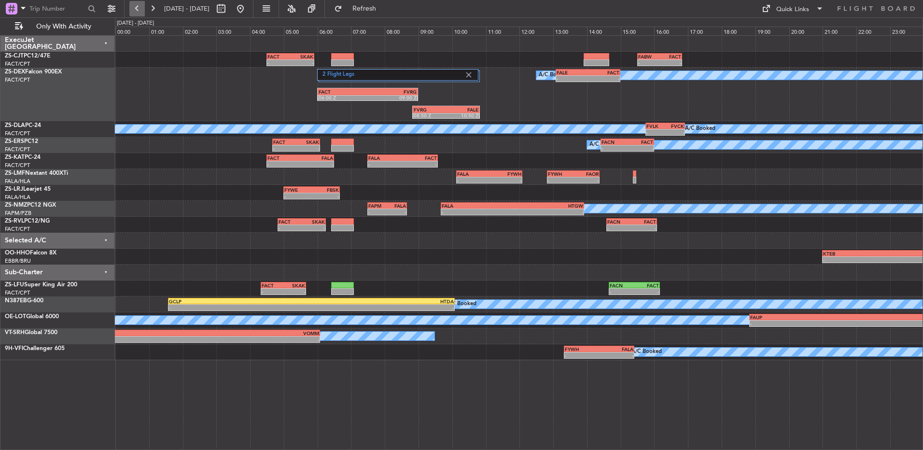
click at [139, 9] on button at bounding box center [136, 8] width 15 height 15
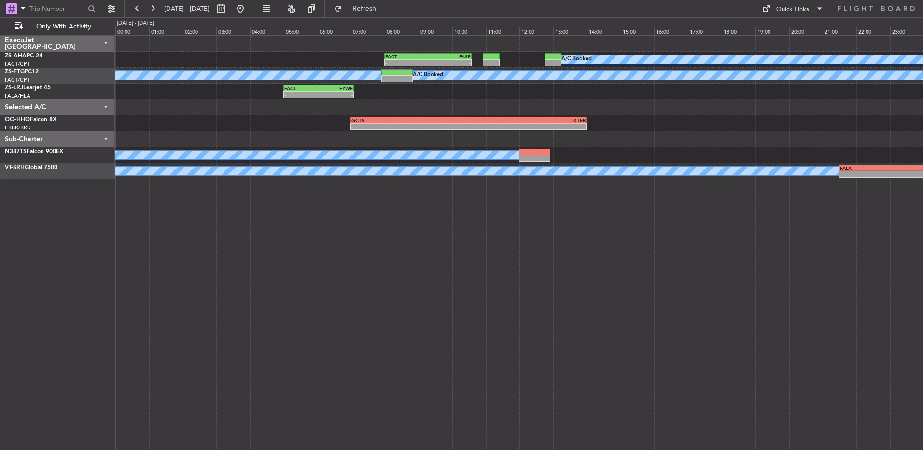
click at [160, 11] on span "[DATE] - [DATE]" at bounding box center [186, 8] width 53 height 15
click at [153, 5] on button at bounding box center [152, 8] width 15 height 15
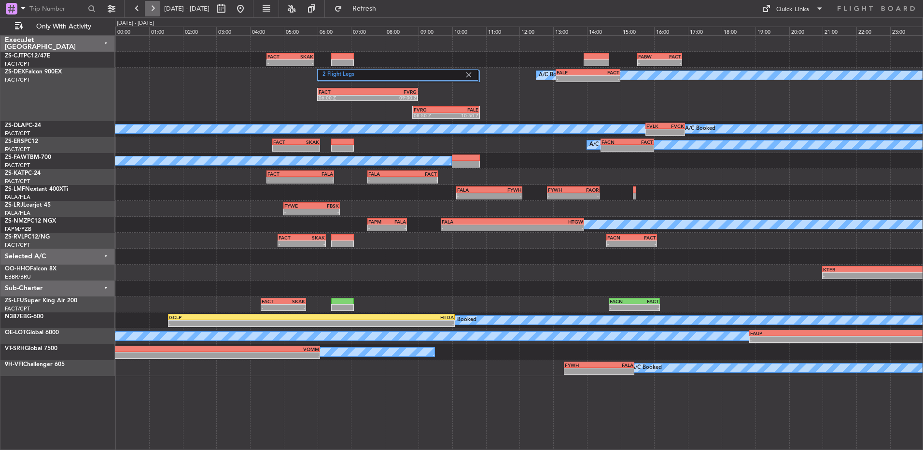
click at [153, 14] on button at bounding box center [152, 8] width 15 height 15
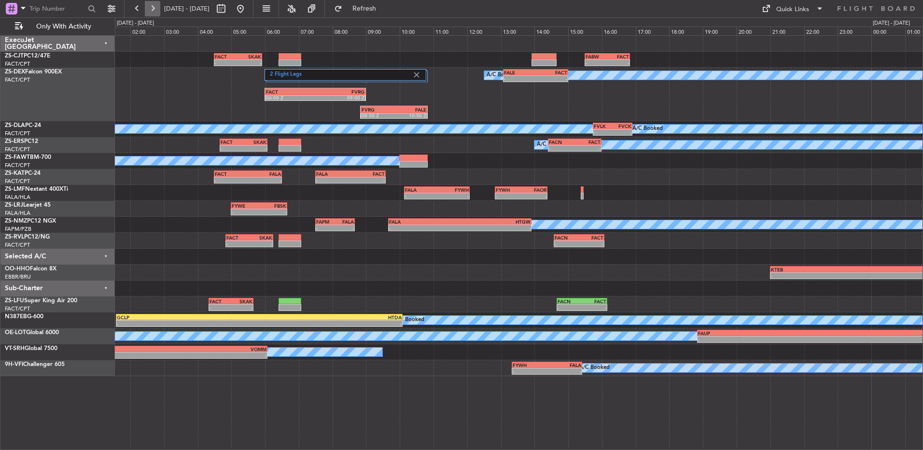
click at [153, 14] on button at bounding box center [152, 8] width 15 height 15
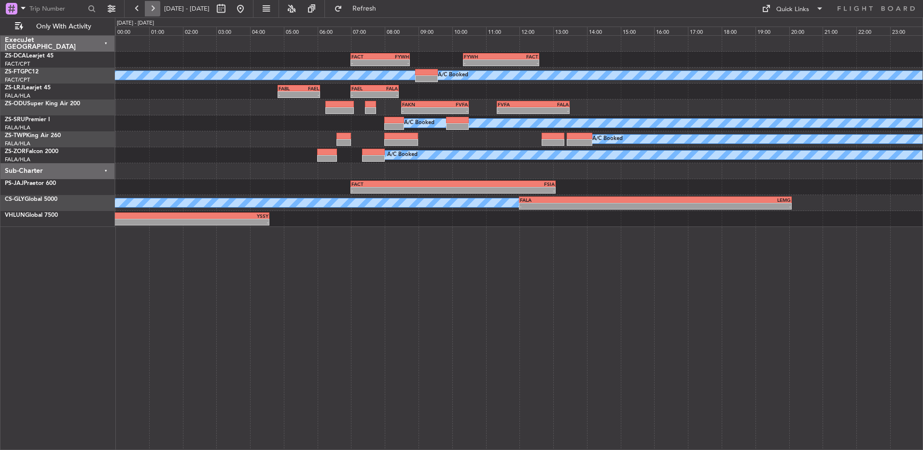
click at [153, 9] on button at bounding box center [152, 8] width 15 height 15
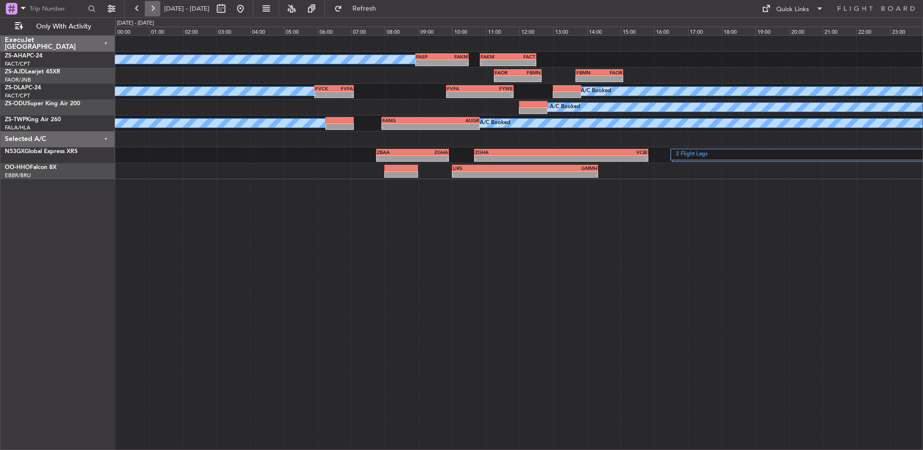
click at [150, 10] on button at bounding box center [152, 8] width 15 height 15
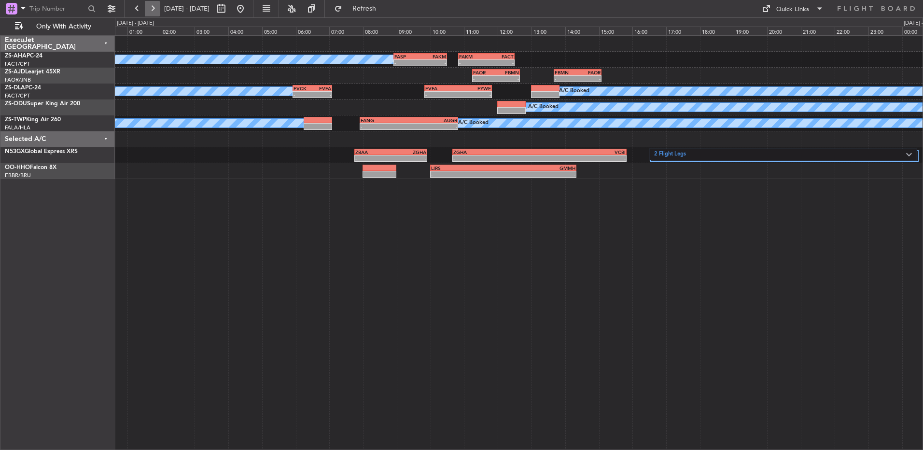
click at [150, 10] on button at bounding box center [152, 8] width 15 height 15
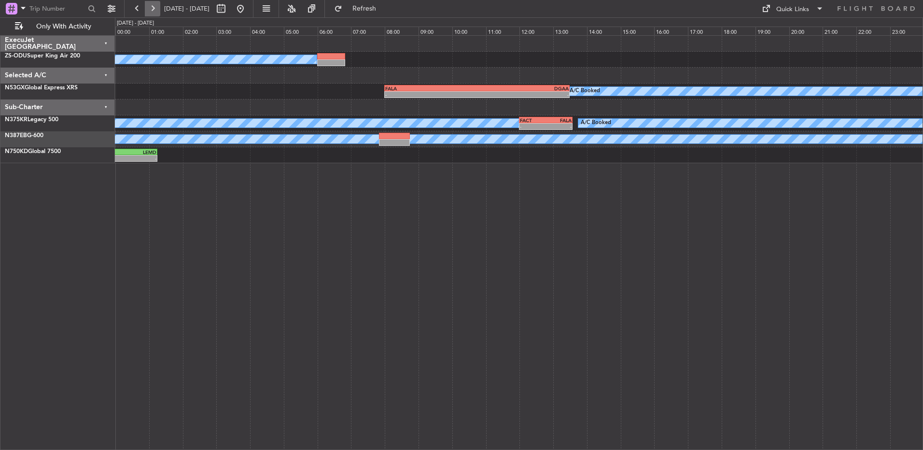
click at [150, 10] on button at bounding box center [152, 8] width 15 height 15
